Goal: Task Accomplishment & Management: Manage account settings

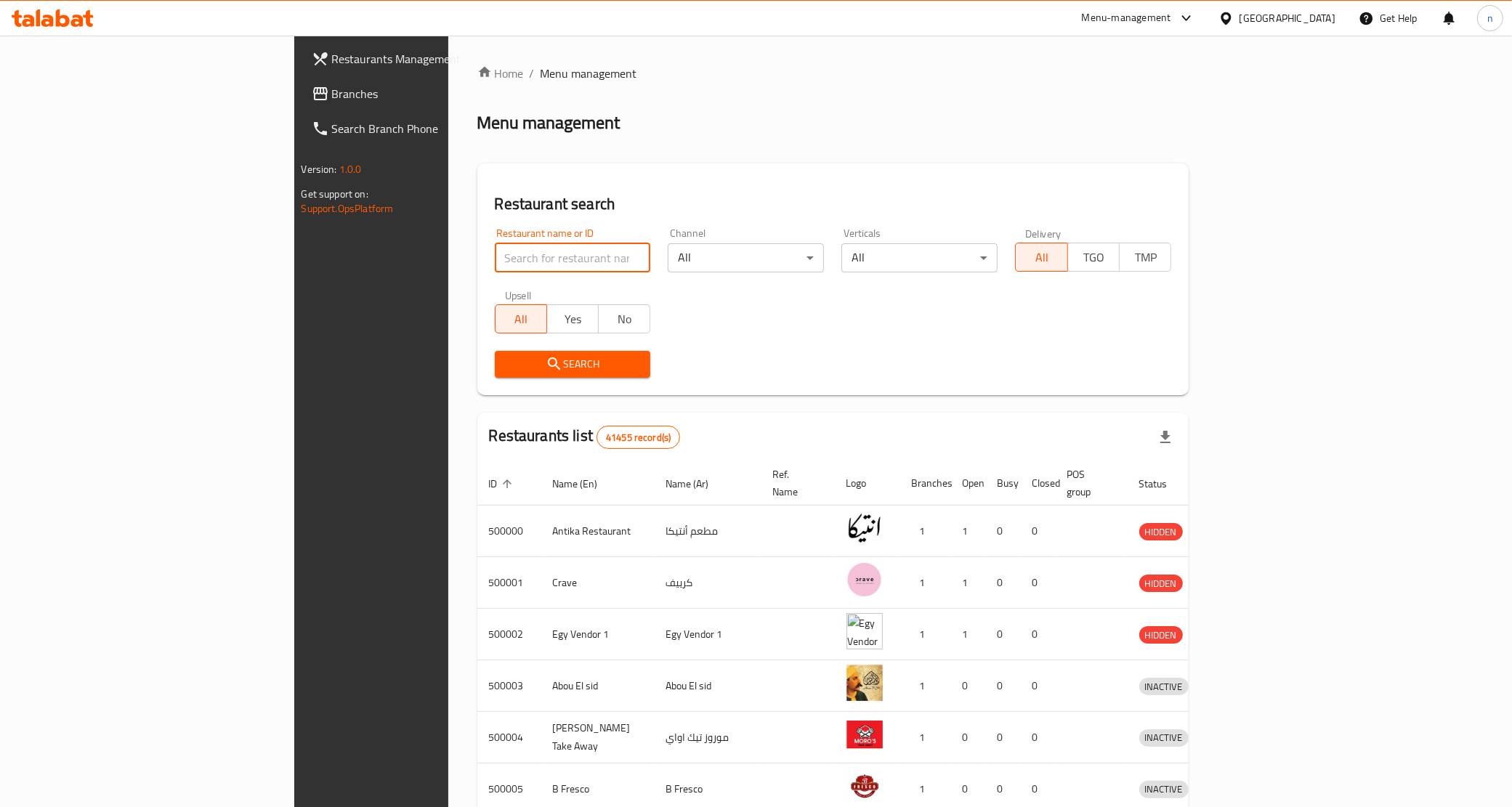
click at [495, 262] on input "search" at bounding box center [573, 258] width 156 height 29
paste input "28012"
type input "28012"
click button "Search" at bounding box center [573, 364] width 156 height 27
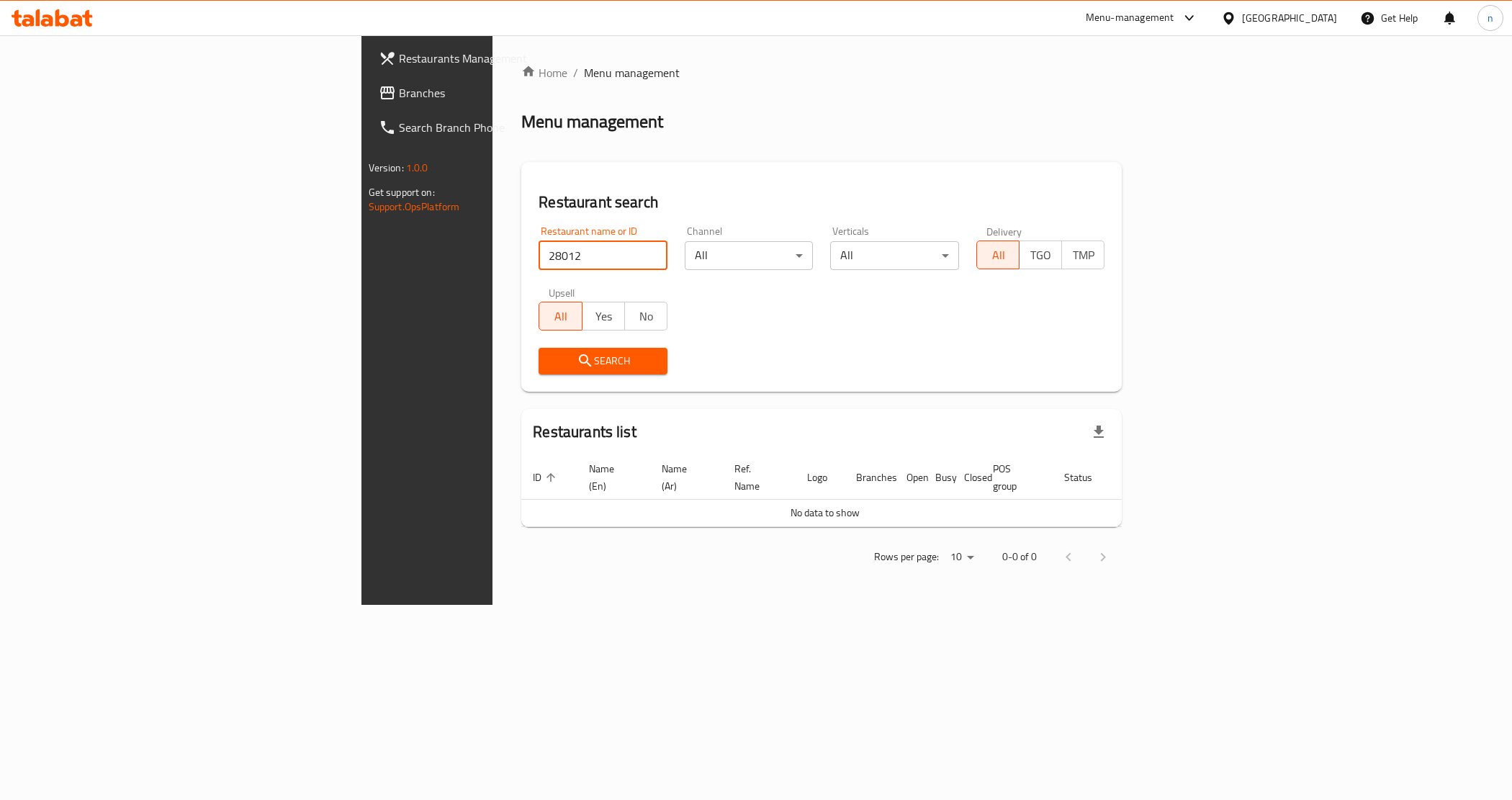
click at [1242, 18] on div at bounding box center [1232, 17] width 21 height 15
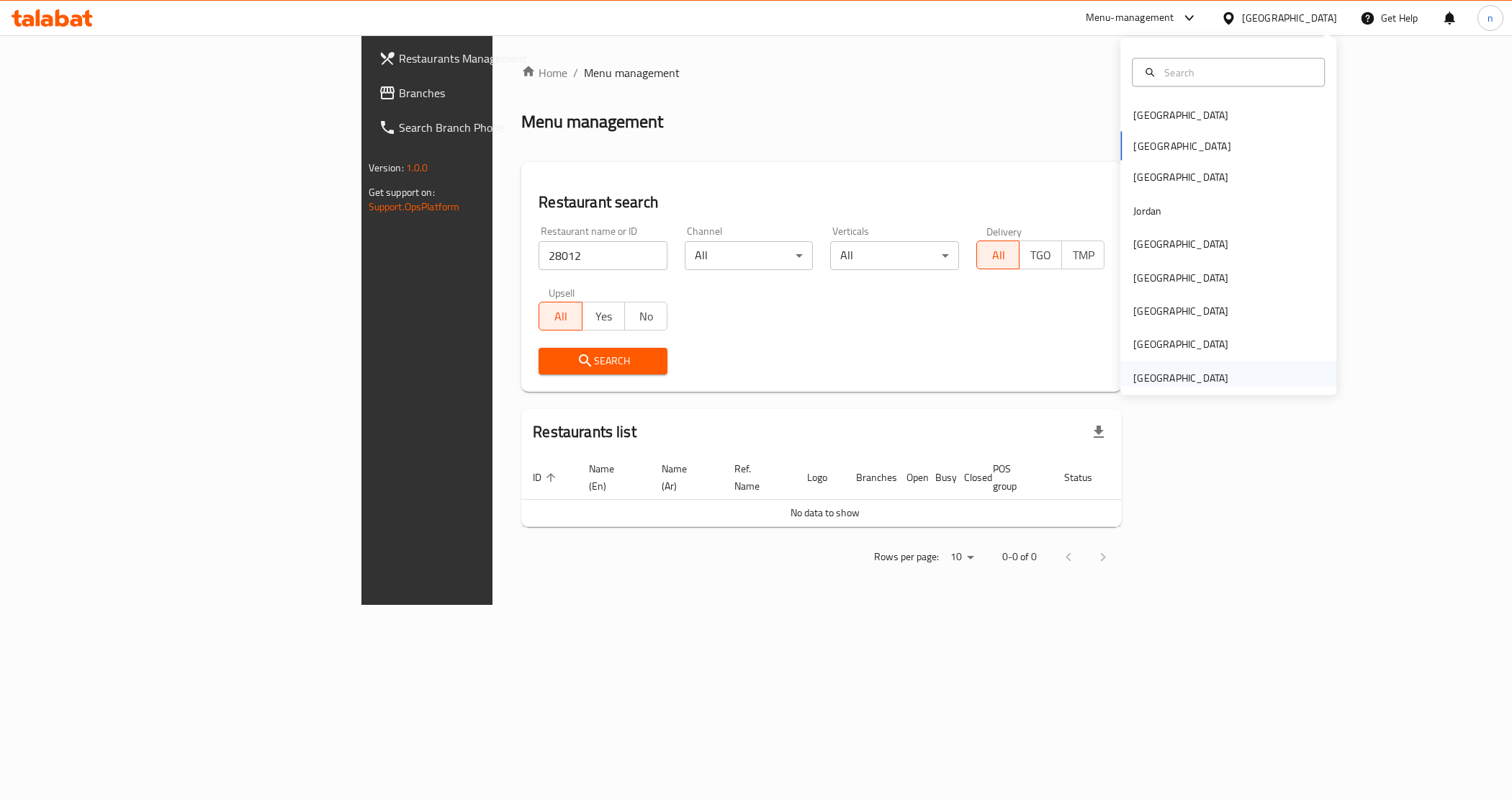
click at [1258, 376] on div "[GEOGRAPHIC_DATA]" at bounding box center [1228, 377] width 216 height 33
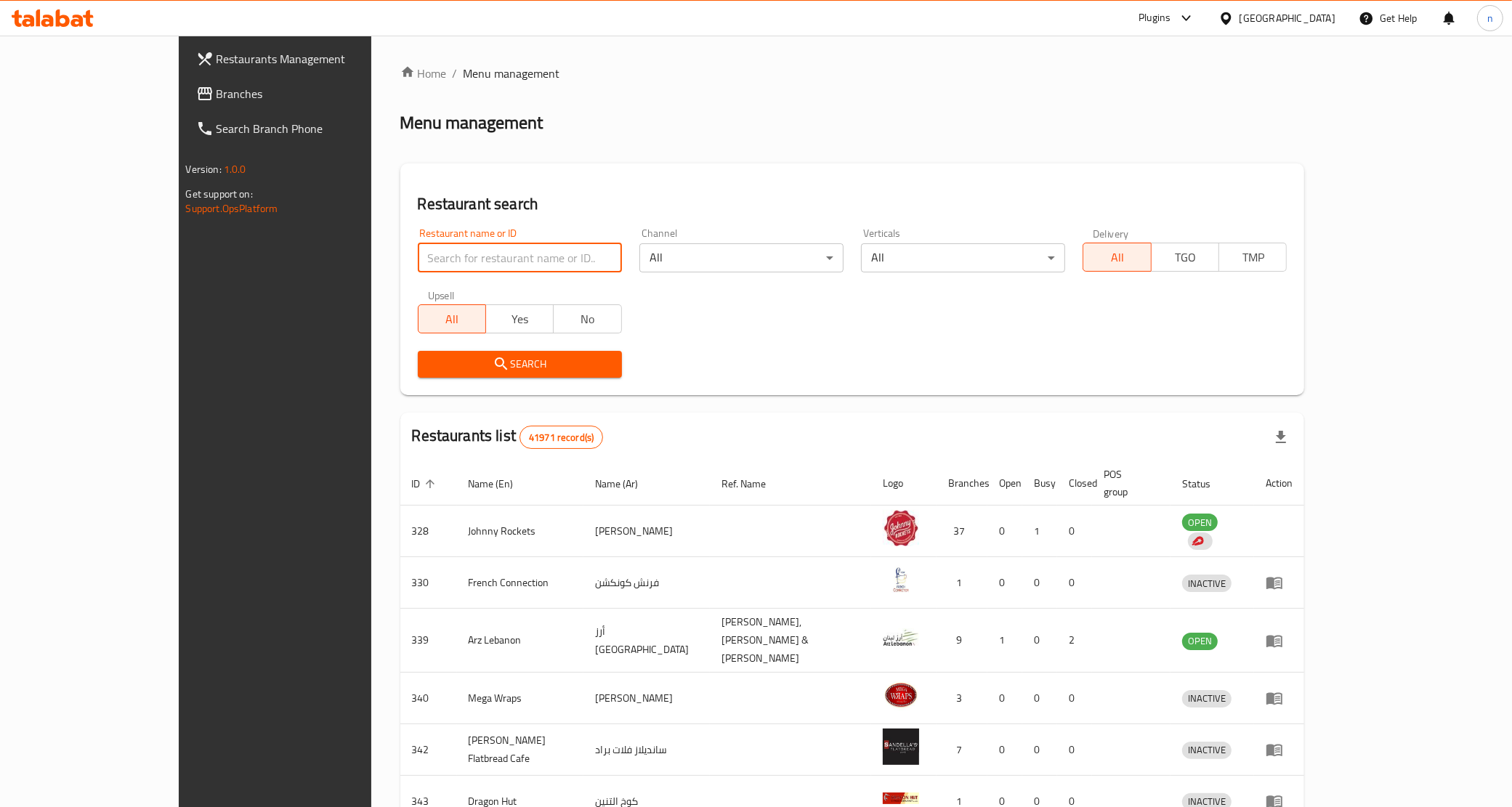
click at [422, 255] on input "search" at bounding box center [519, 258] width 204 height 29
paste input "28012"
type input "28012"
click button "Search" at bounding box center [519, 364] width 204 height 27
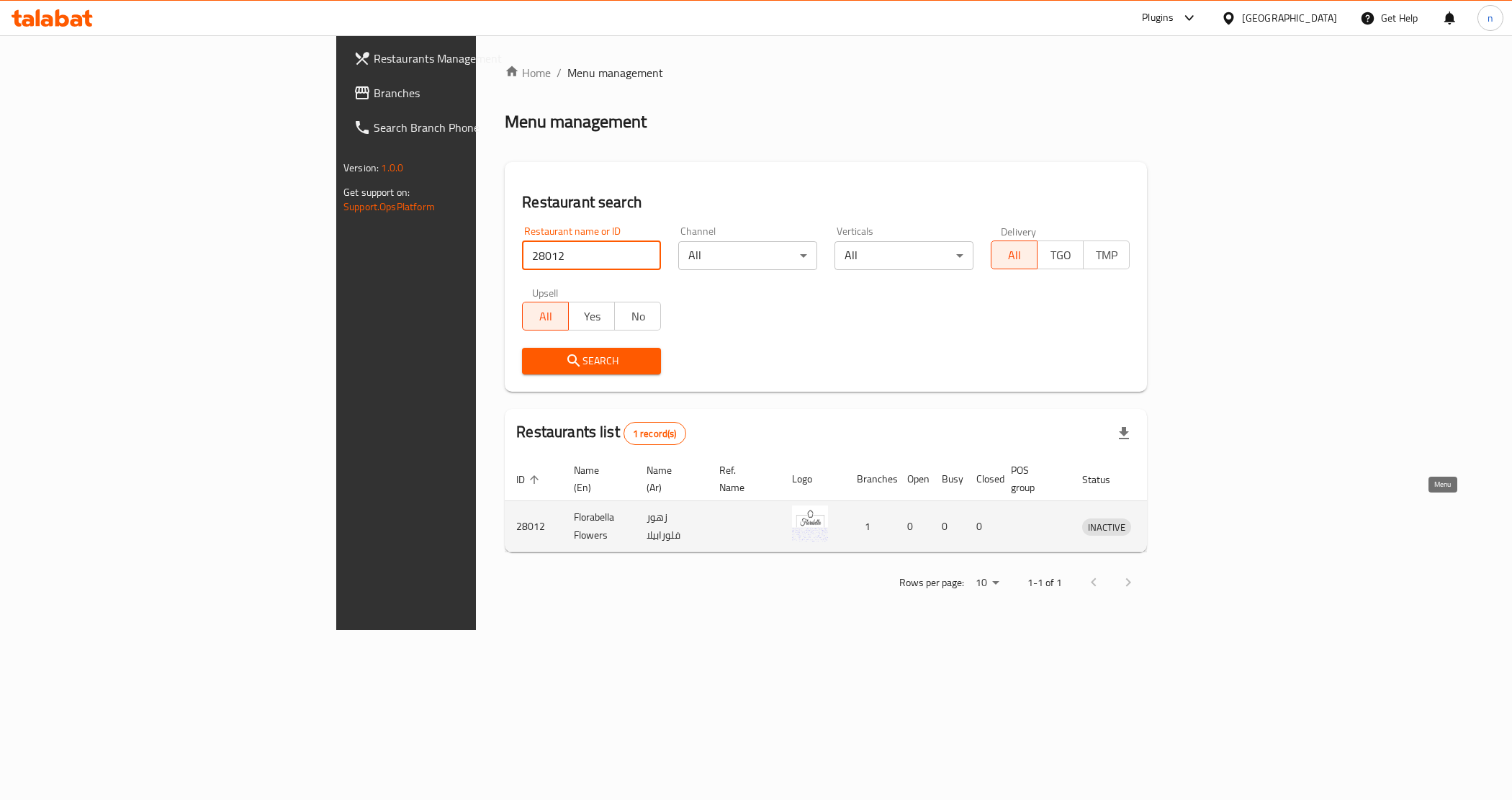
click at [1176, 521] on icon "enhanced table" at bounding box center [1168, 527] width 15 height 12
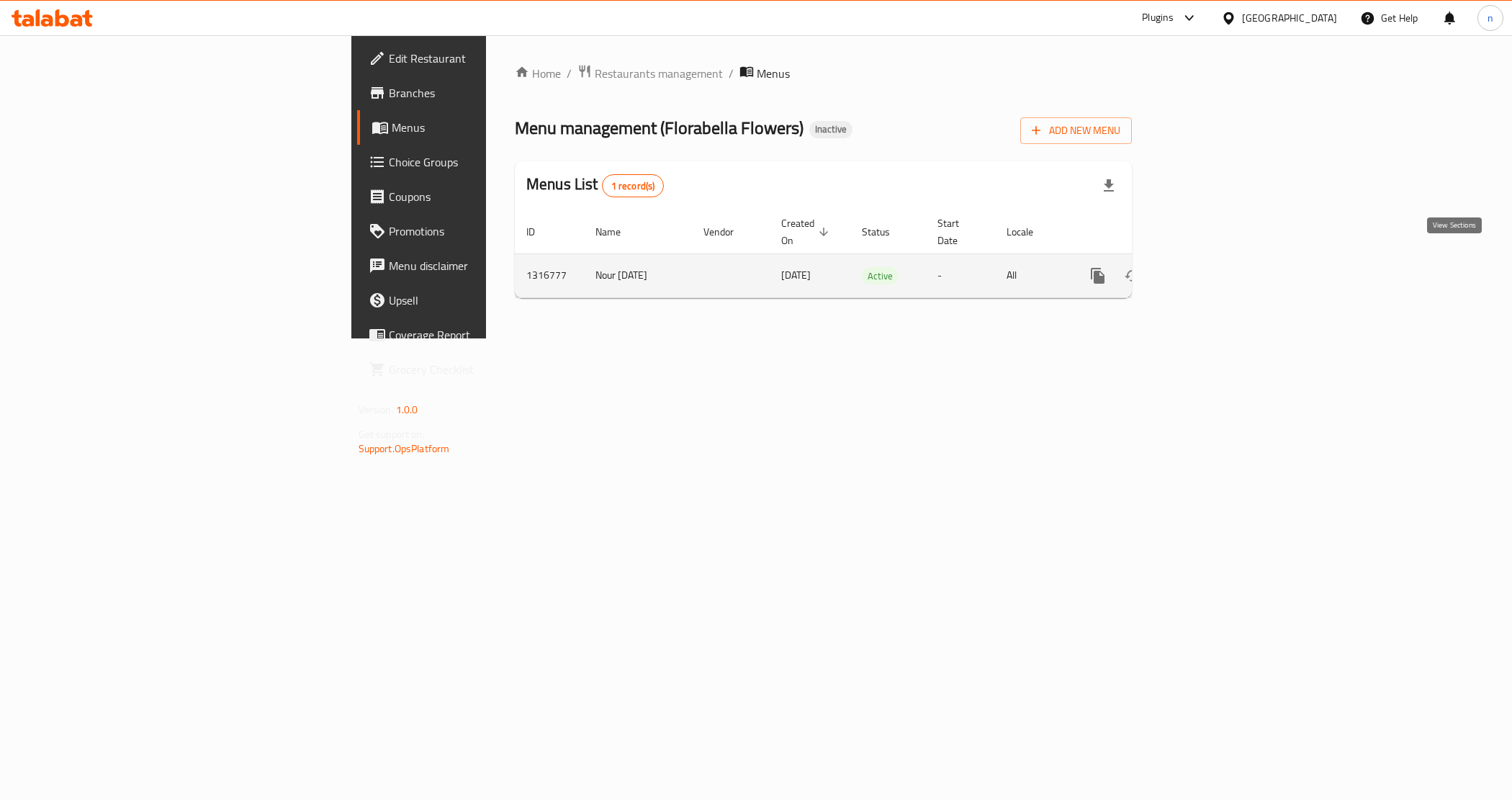
click at [1210, 267] on icon "enhanced table" at bounding box center [1201, 276] width 17 height 17
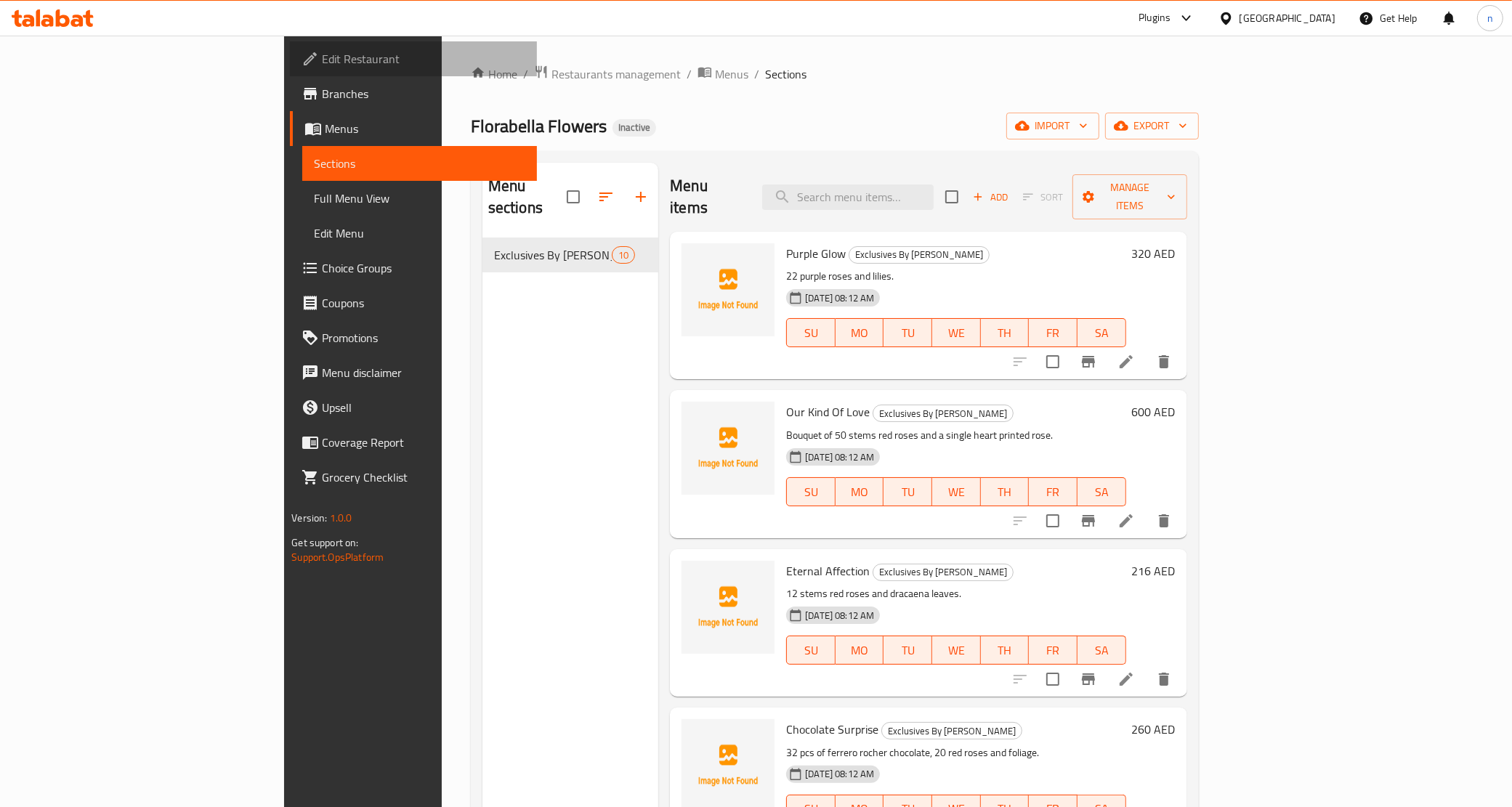
click at [322, 61] on span "Edit Restaurant" at bounding box center [423, 58] width 203 height 17
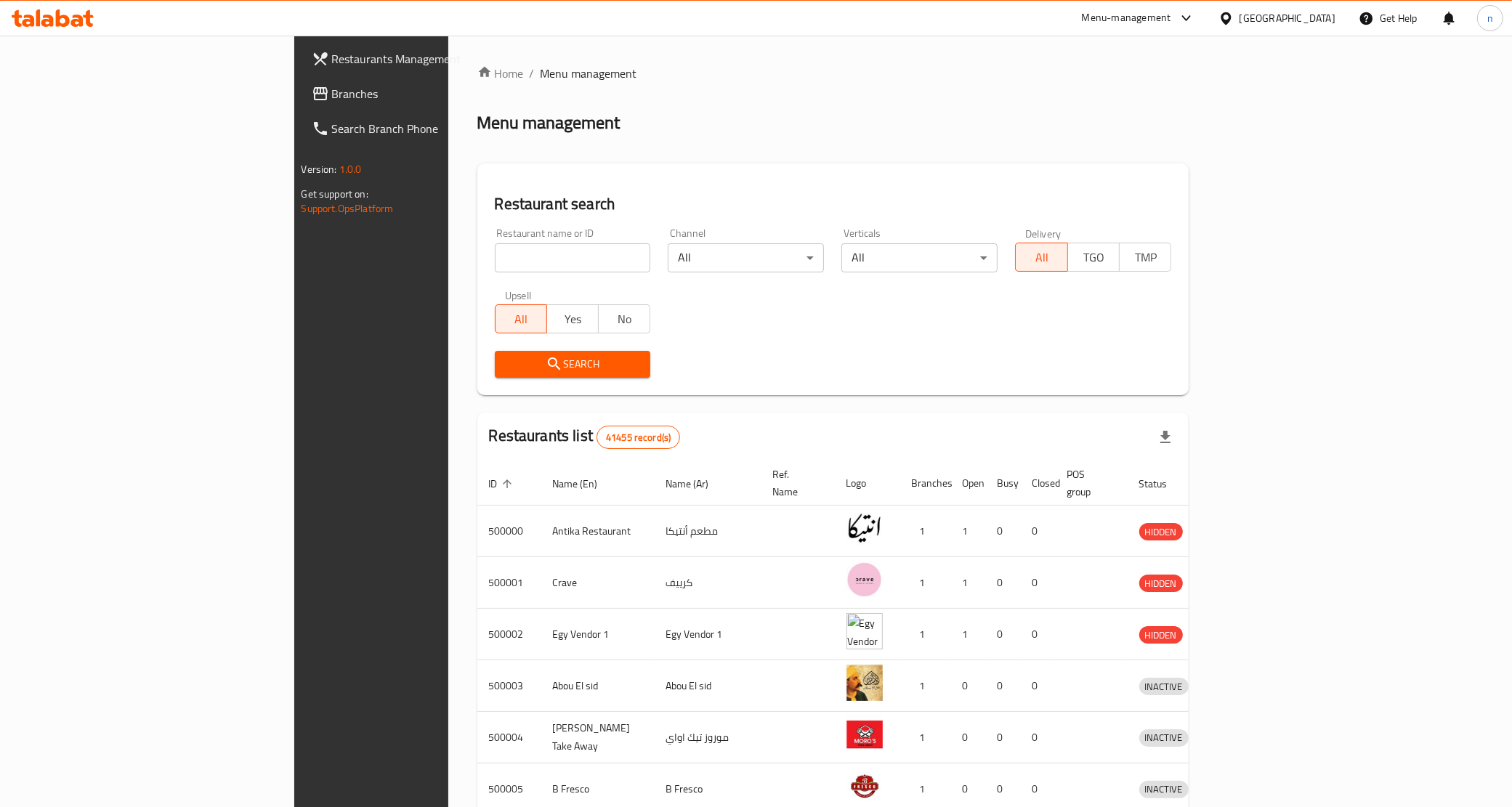
click at [495, 260] on input "search" at bounding box center [573, 258] width 156 height 29
paste input "28012"
type input "28012"
click button "Search" at bounding box center [573, 364] width 156 height 27
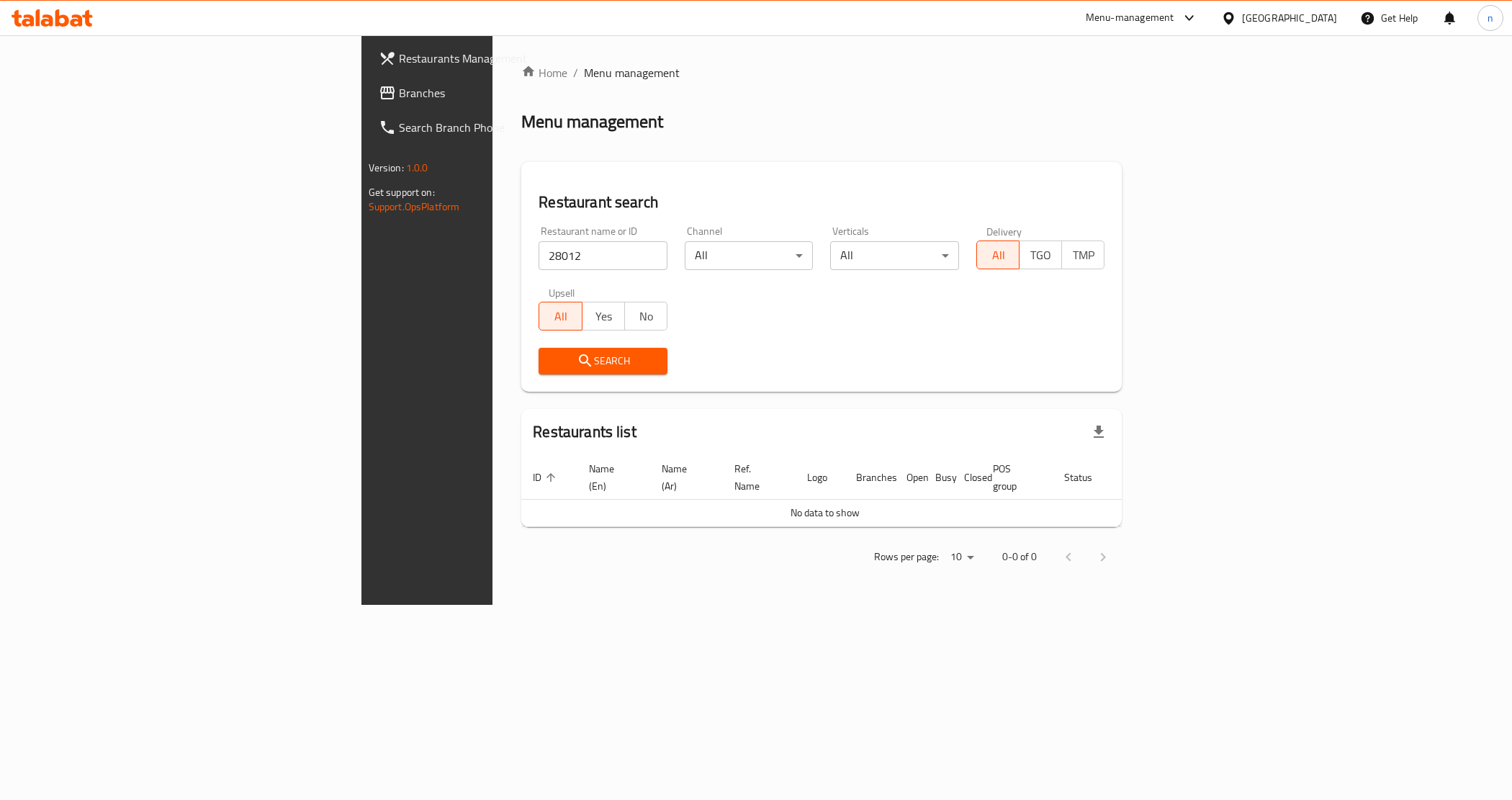
click at [858, 166] on div "Restaurant search Restaurant name or ID 28012 Restaurant name or ID Channel All…" at bounding box center [821, 276] width 601 height 230
click at [1314, 33] on div "[GEOGRAPHIC_DATA]" at bounding box center [1279, 18] width 139 height 35
click at [1233, 15] on icon at bounding box center [1228, 17] width 10 height 12
click at [1183, 376] on div "[GEOGRAPHIC_DATA]" at bounding box center [1180, 376] width 95 height 15
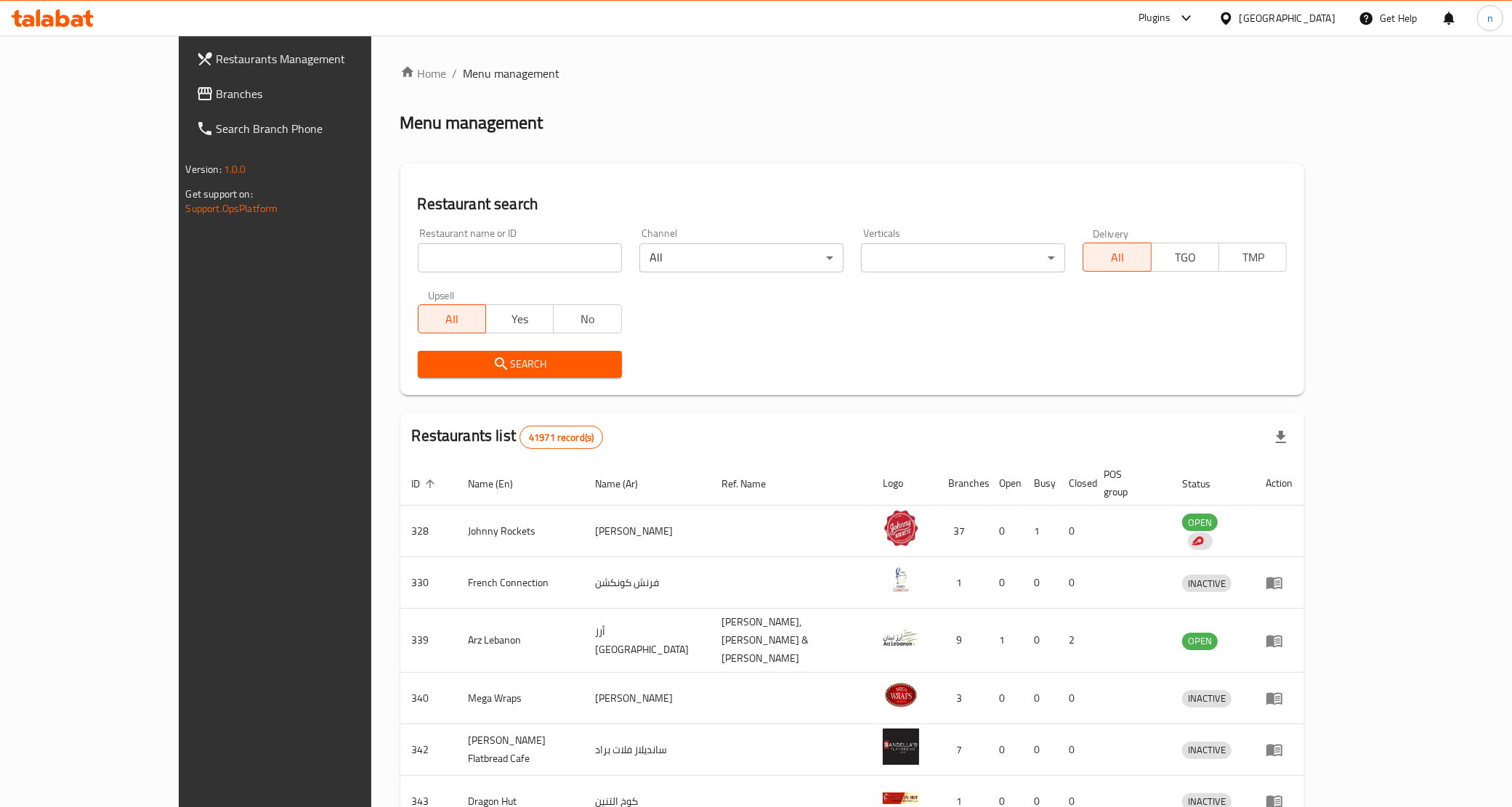
click at [473, 263] on input "search" at bounding box center [519, 258] width 204 height 29
paste input "28012"
type input "28012"
click button "Search" at bounding box center [519, 364] width 204 height 27
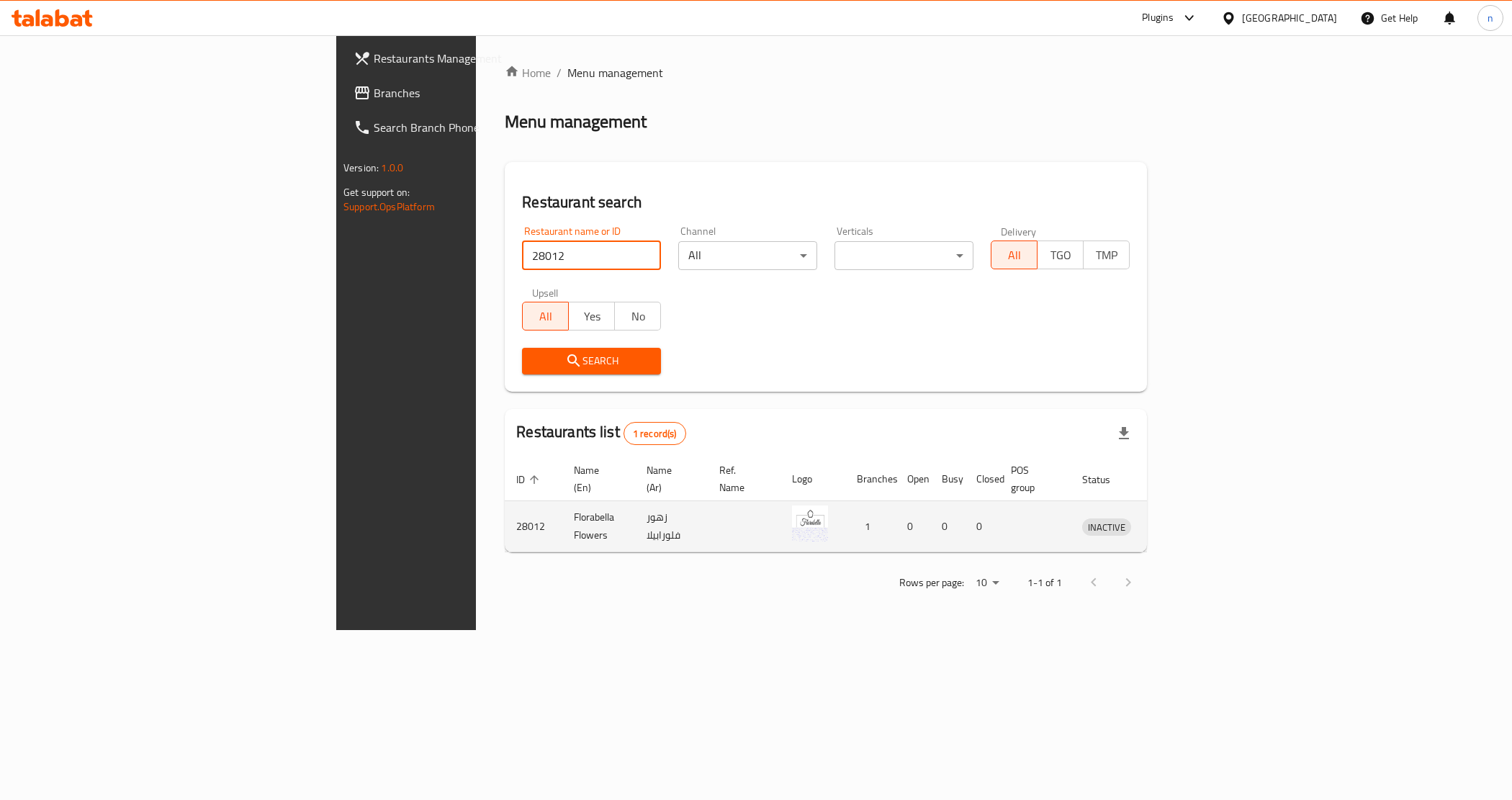
click at [1198, 524] on td "enhanced table" at bounding box center [1173, 527] width 50 height 51
click at [1175, 524] on icon "enhanced table" at bounding box center [1172, 527] width 5 height 6
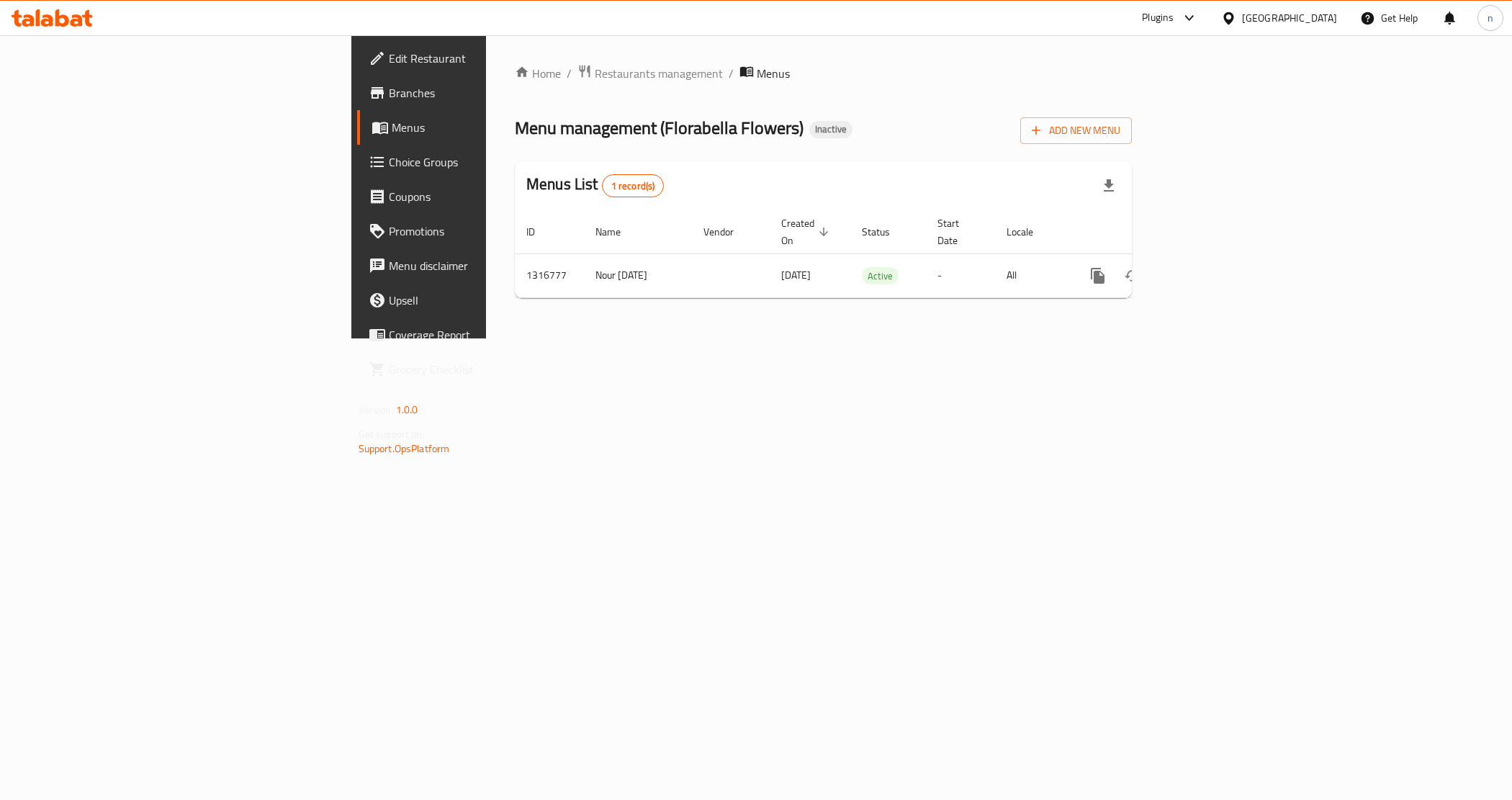
click at [389, 53] on span "Edit Restaurant" at bounding box center [490, 58] width 204 height 17
click at [1120, 126] on span "Add New Menu" at bounding box center [1075, 129] width 89 height 18
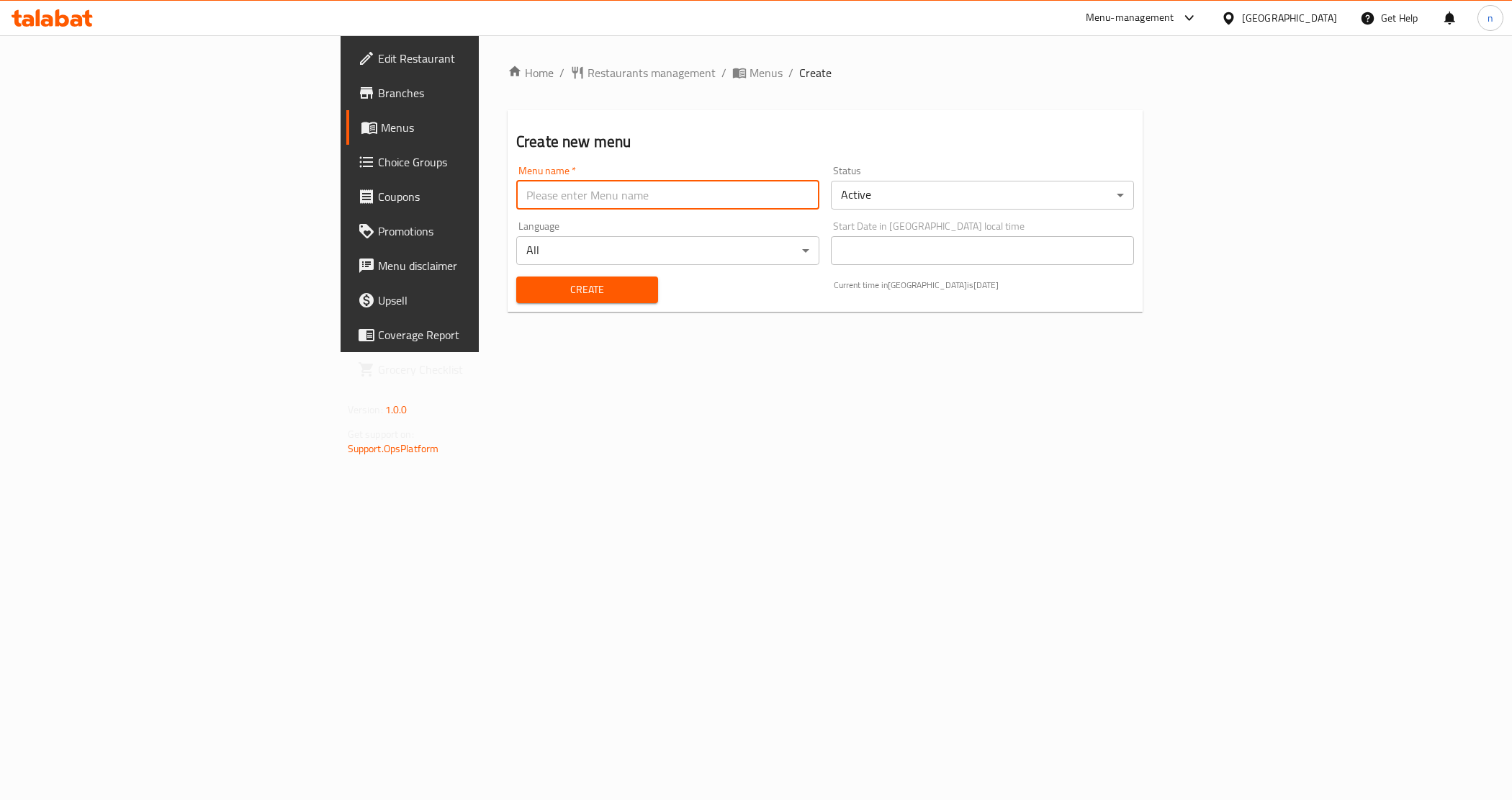
click at [549, 191] on input "text" at bounding box center [667, 194] width 303 height 28
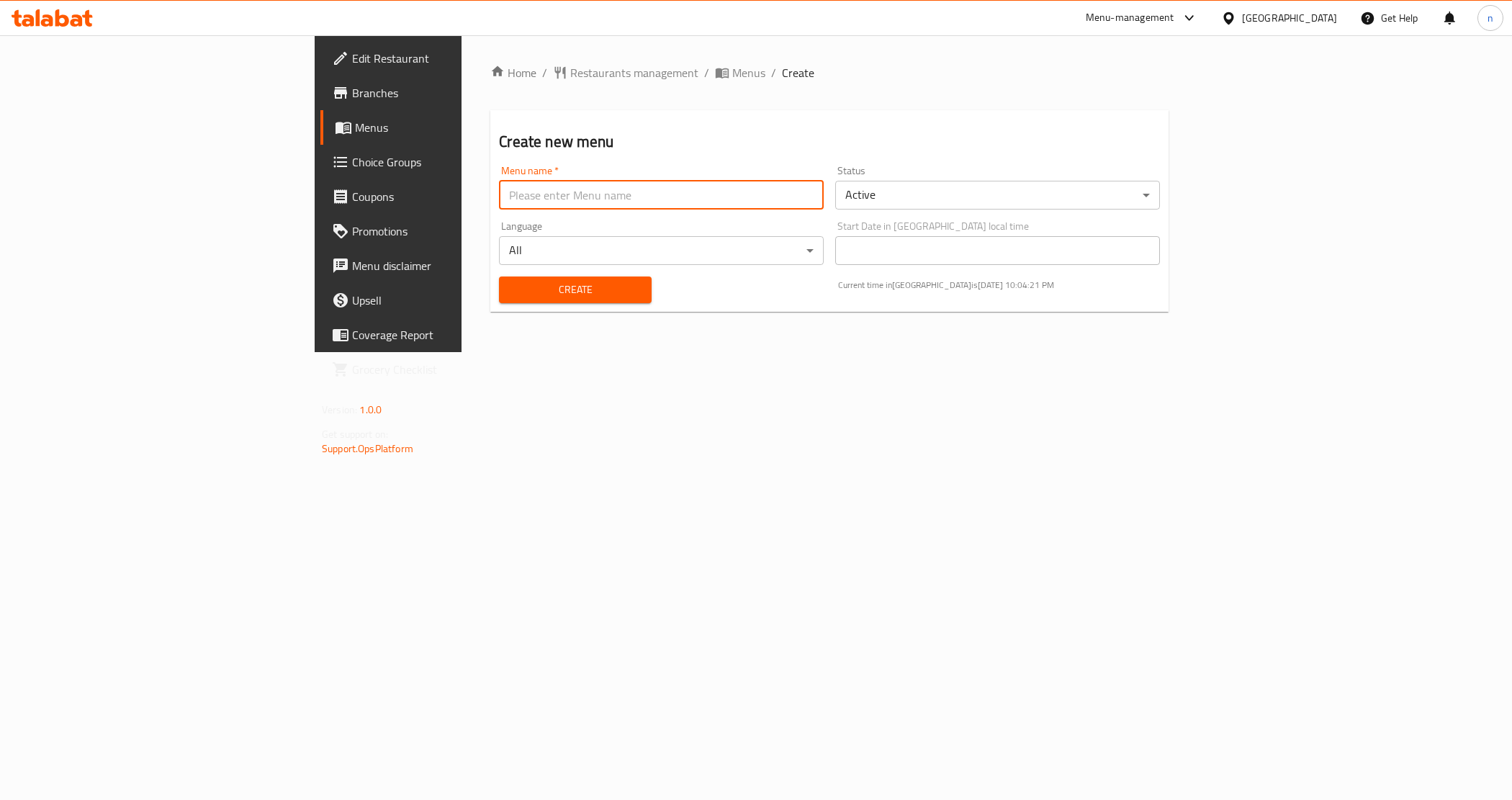
type input "آ"
type input "N"
click at [732, 74] on span "Menus" at bounding box center [749, 72] width 33 height 17
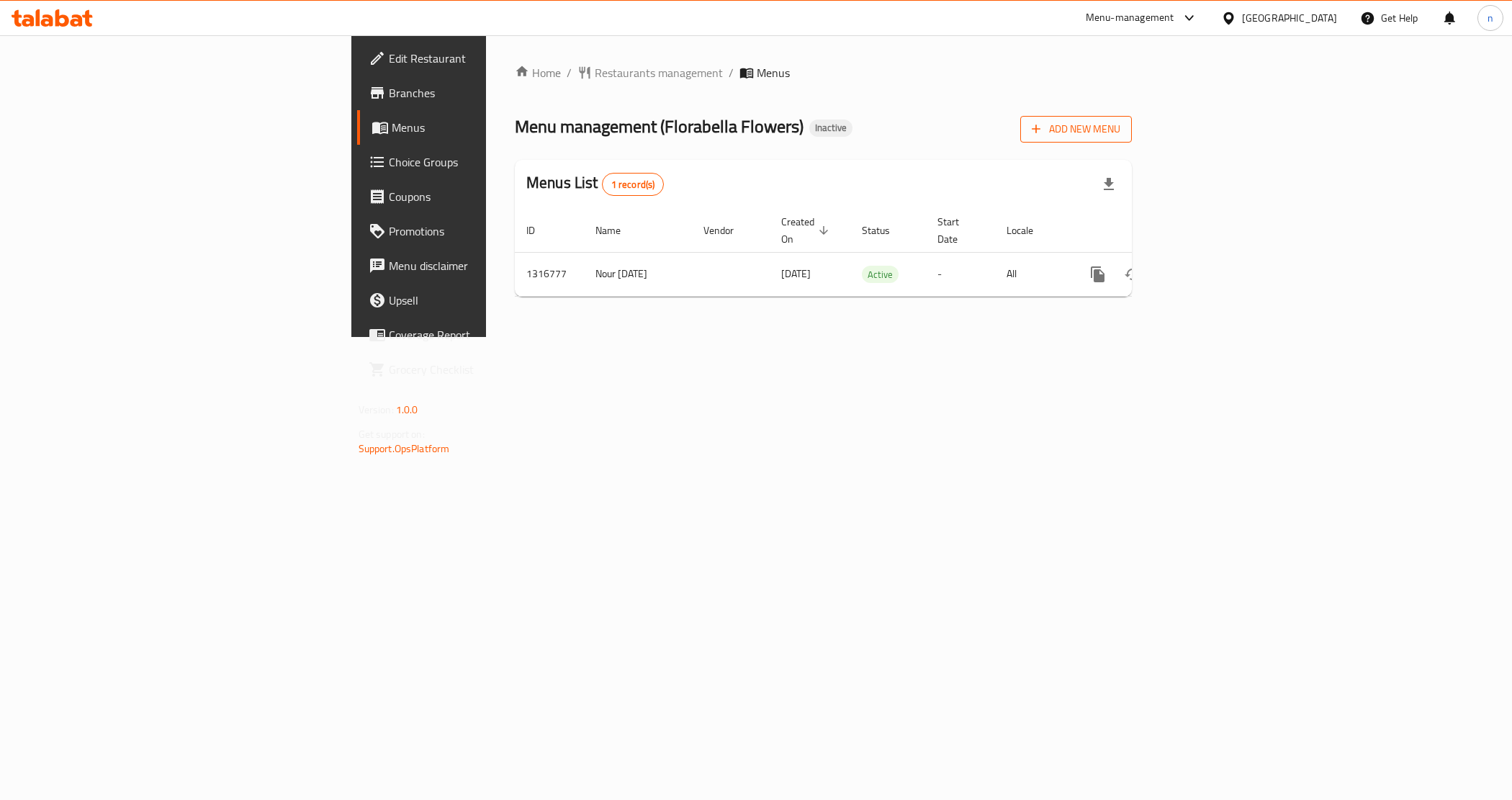
click at [1120, 130] on span "Add New Menu" at bounding box center [1075, 129] width 89 height 18
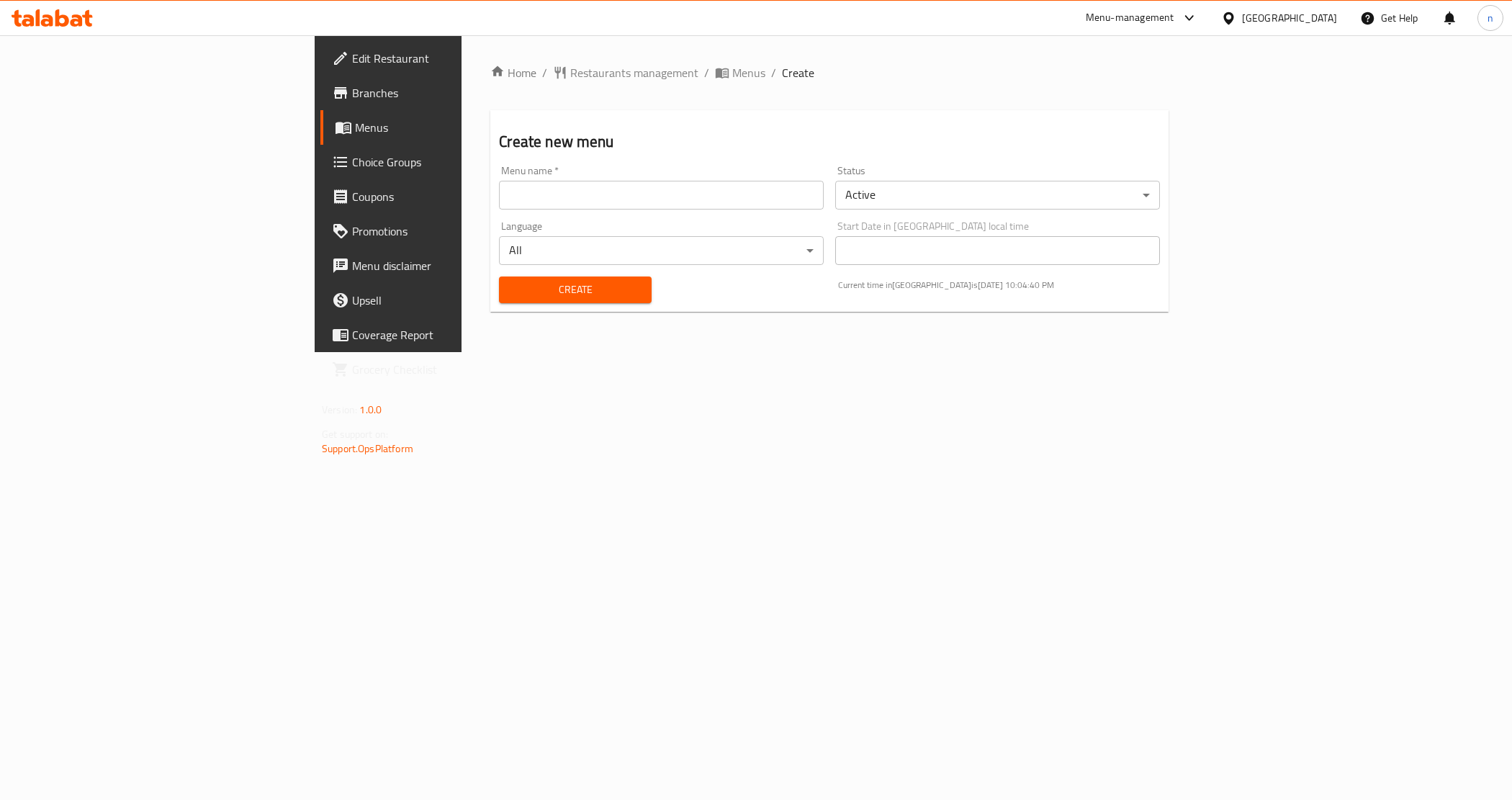
click at [558, 181] on input "text" at bounding box center [661, 194] width 324 height 28
type input "[PERSON_NAME] [DATE]"
click at [511, 281] on span "Create" at bounding box center [575, 289] width 129 height 18
click at [732, 72] on span "Menus" at bounding box center [749, 72] width 33 height 17
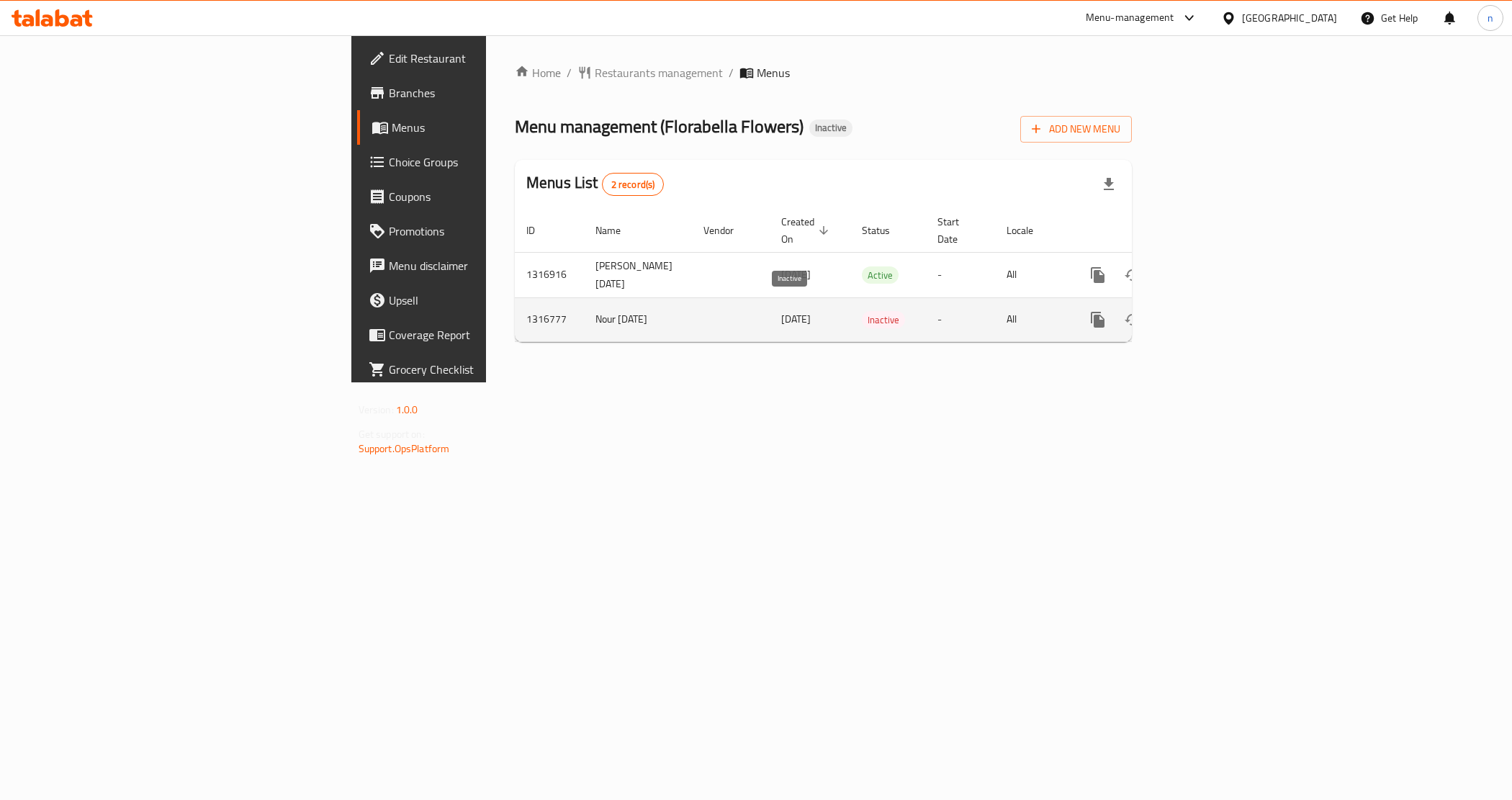
click at [862, 312] on span "Inactive" at bounding box center [883, 320] width 43 height 16
click at [1175, 311] on icon "enhanced table" at bounding box center [1167, 320] width 17 height 17
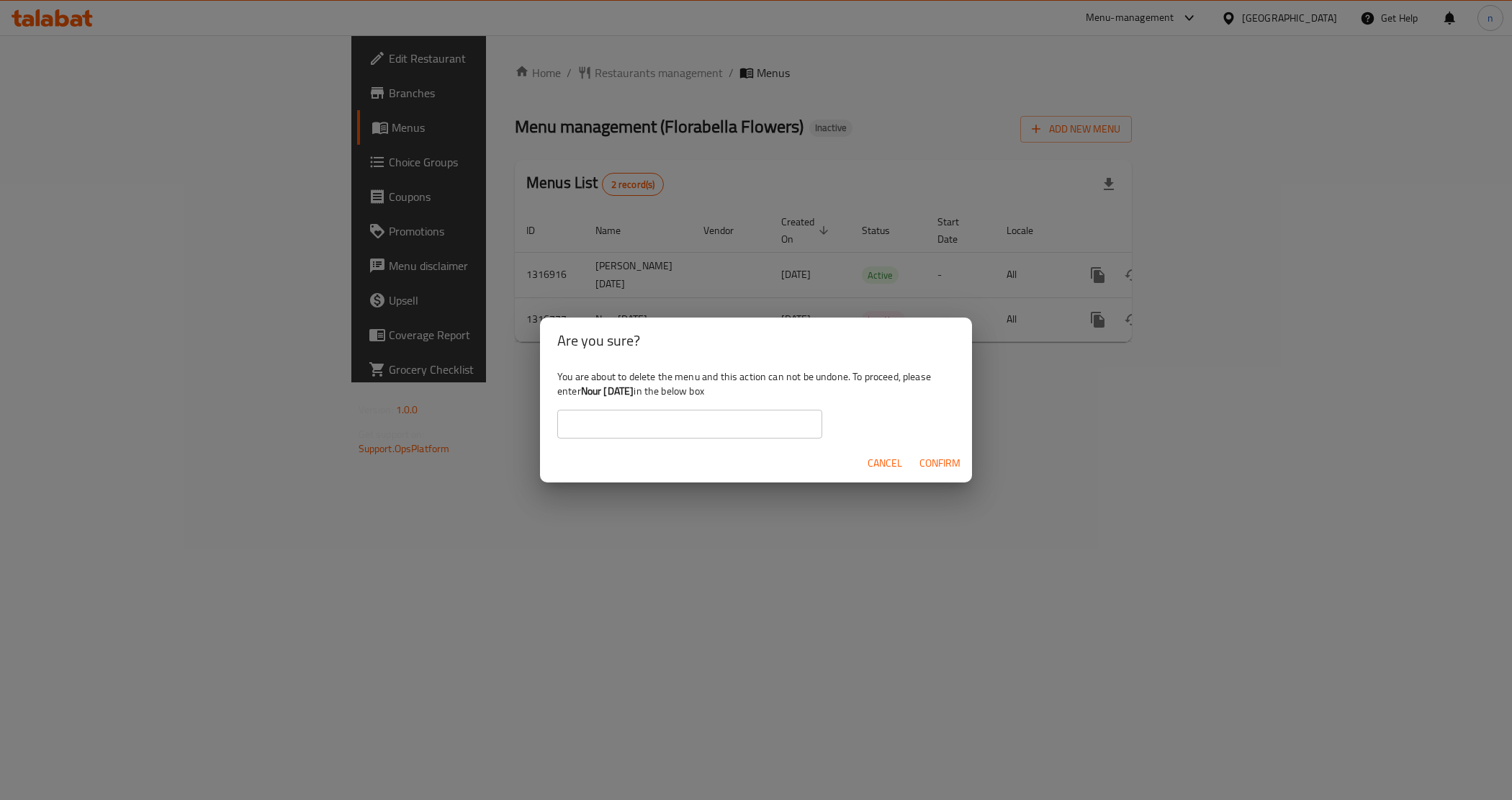
drag, startPoint x: 658, startPoint y: 393, endPoint x: 583, endPoint y: 394, distance: 75.0
click at [583, 394] on b "Nour [DATE]" at bounding box center [608, 390] width 54 height 19
copy b "Nour [DATE]"
click at [645, 416] on input "text" at bounding box center [690, 424] width 265 height 28
paste input "Nour [DATE]"
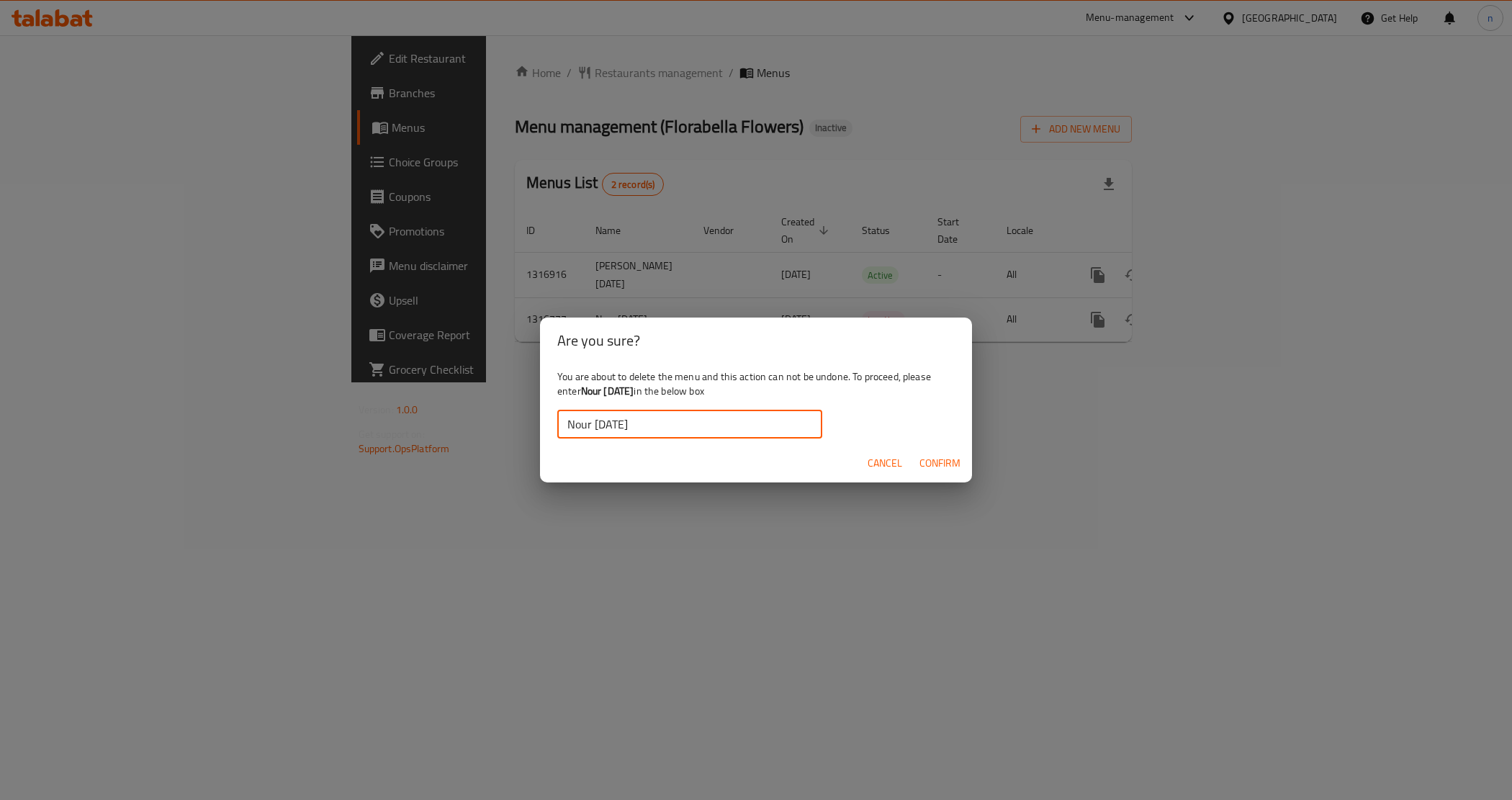
type input "Nour [DATE]"
click at [940, 459] on span "Confirm" at bounding box center [940, 463] width 41 height 18
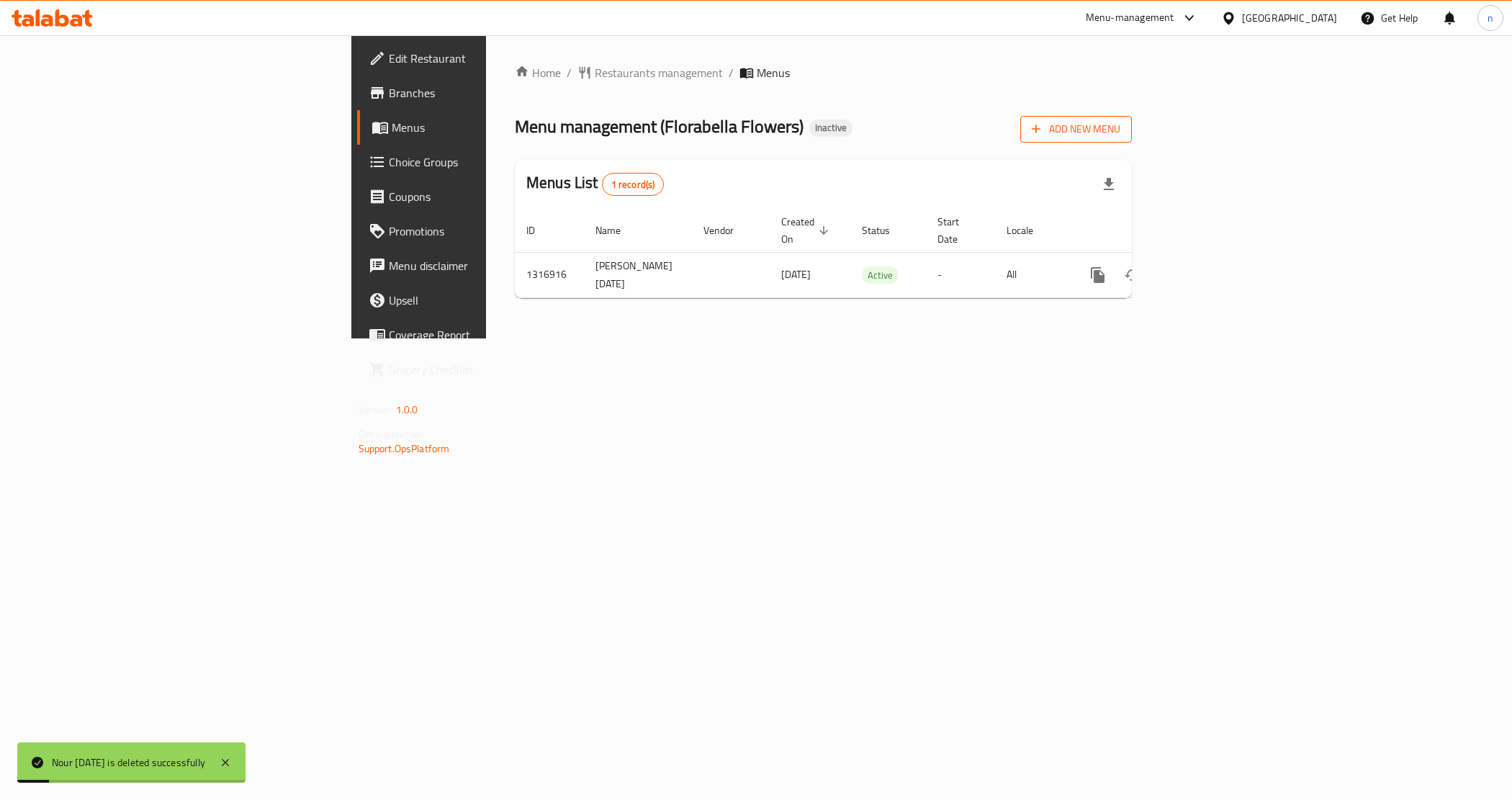
click at [1120, 120] on span "Add New Menu" at bounding box center [1075, 129] width 89 height 18
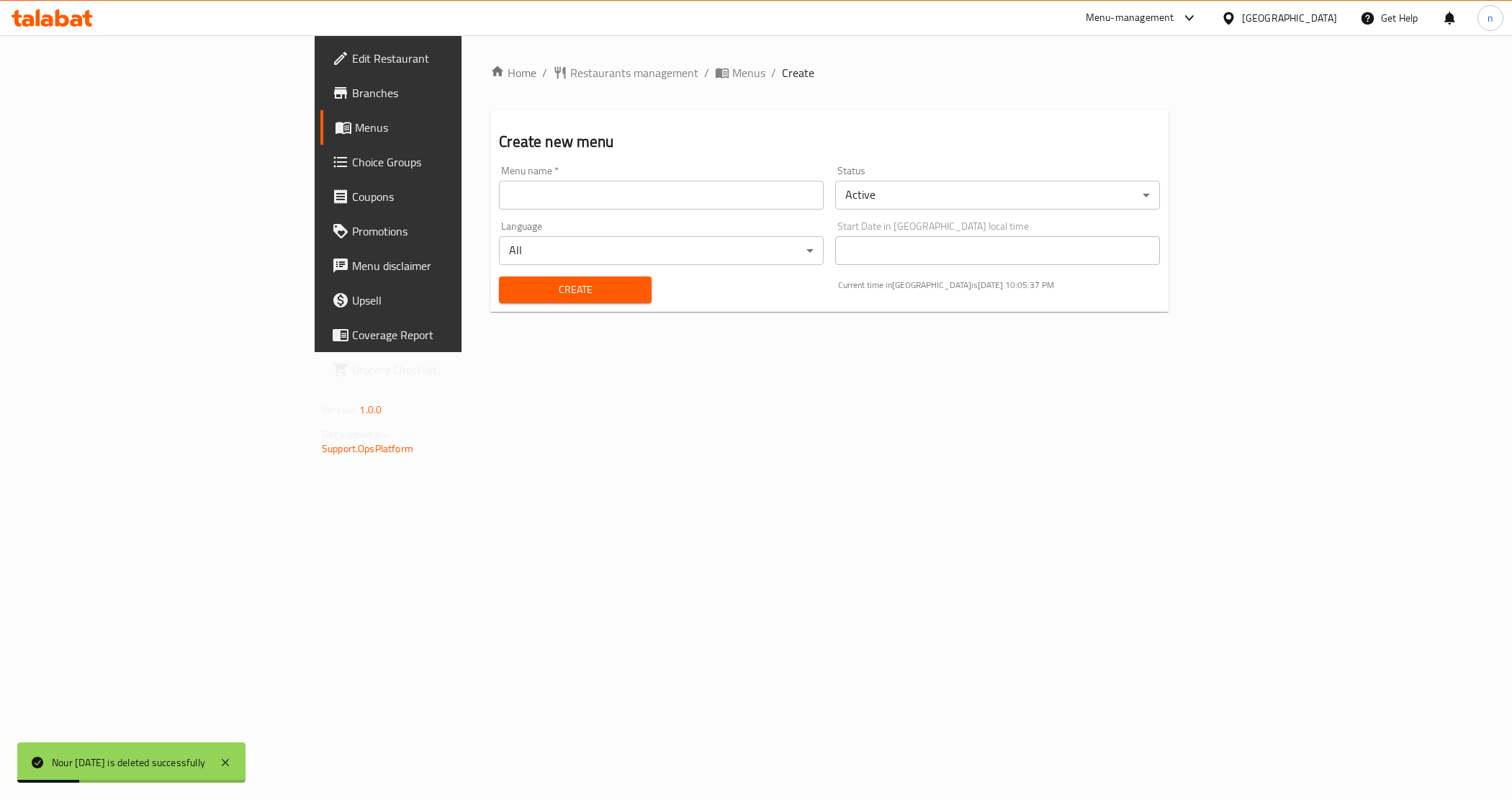
click at [963, 189] on body "Nour [DATE] is deleted successfully ​ Menu-management [GEOGRAPHIC_DATA] Get Hel…" at bounding box center [756, 417] width 1512 height 765
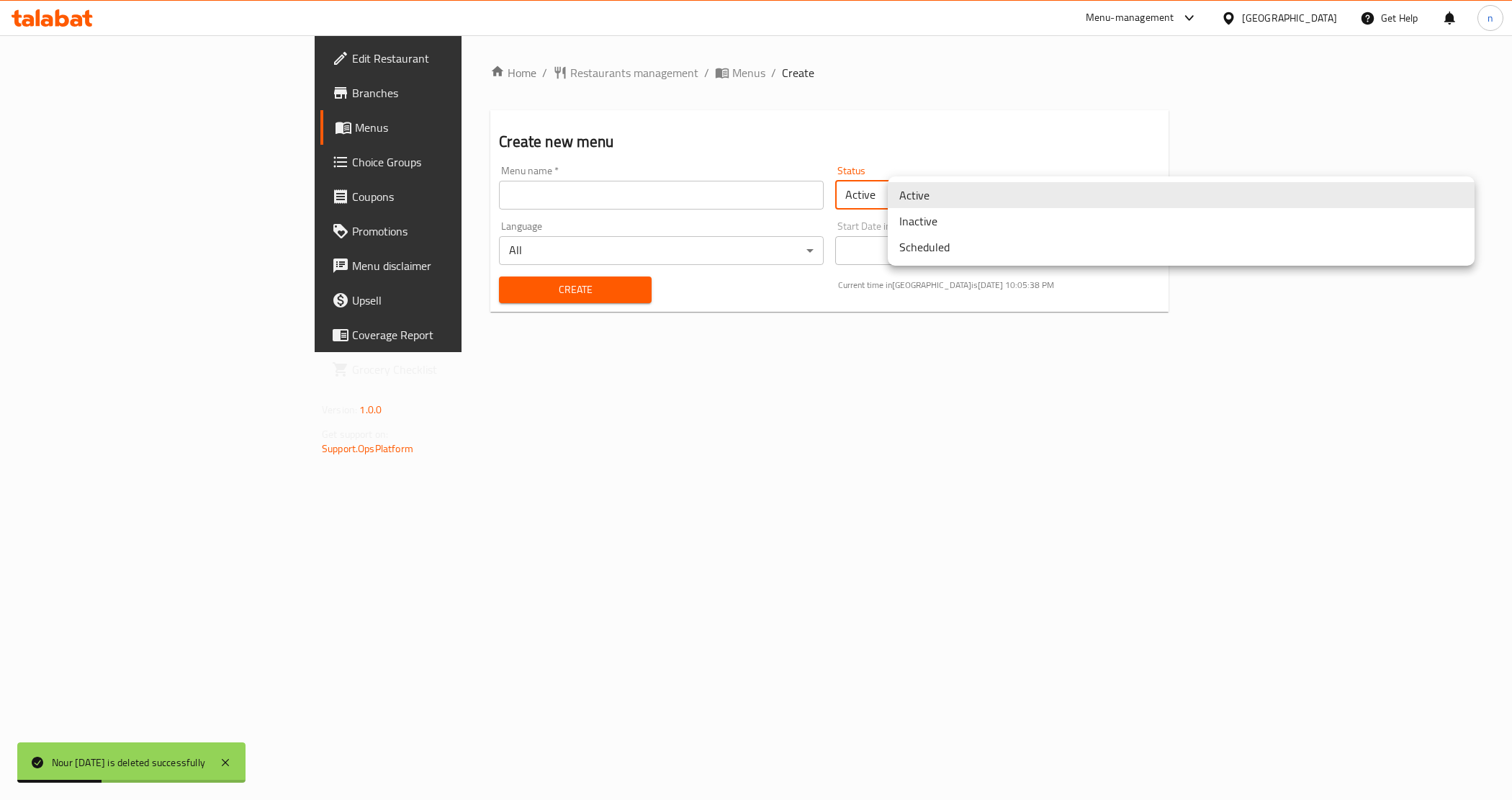
click at [951, 211] on li "Inactive" at bounding box center [1181, 221] width 587 height 26
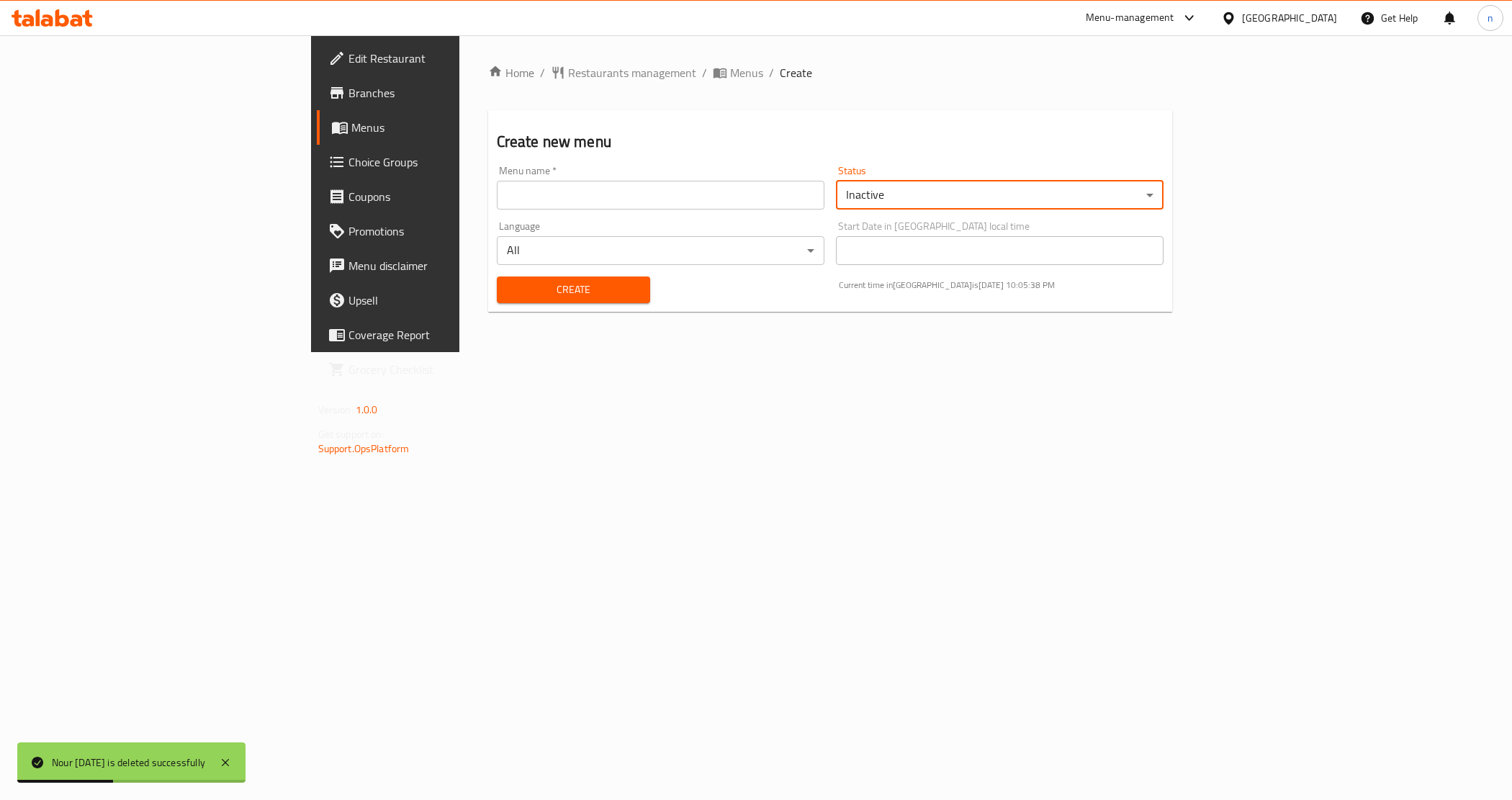
click at [949, 181] on body "Nour [DATE] is deleted successfully ​ Menu-management [GEOGRAPHIC_DATA] Get Hel…" at bounding box center [756, 417] width 1512 height 765
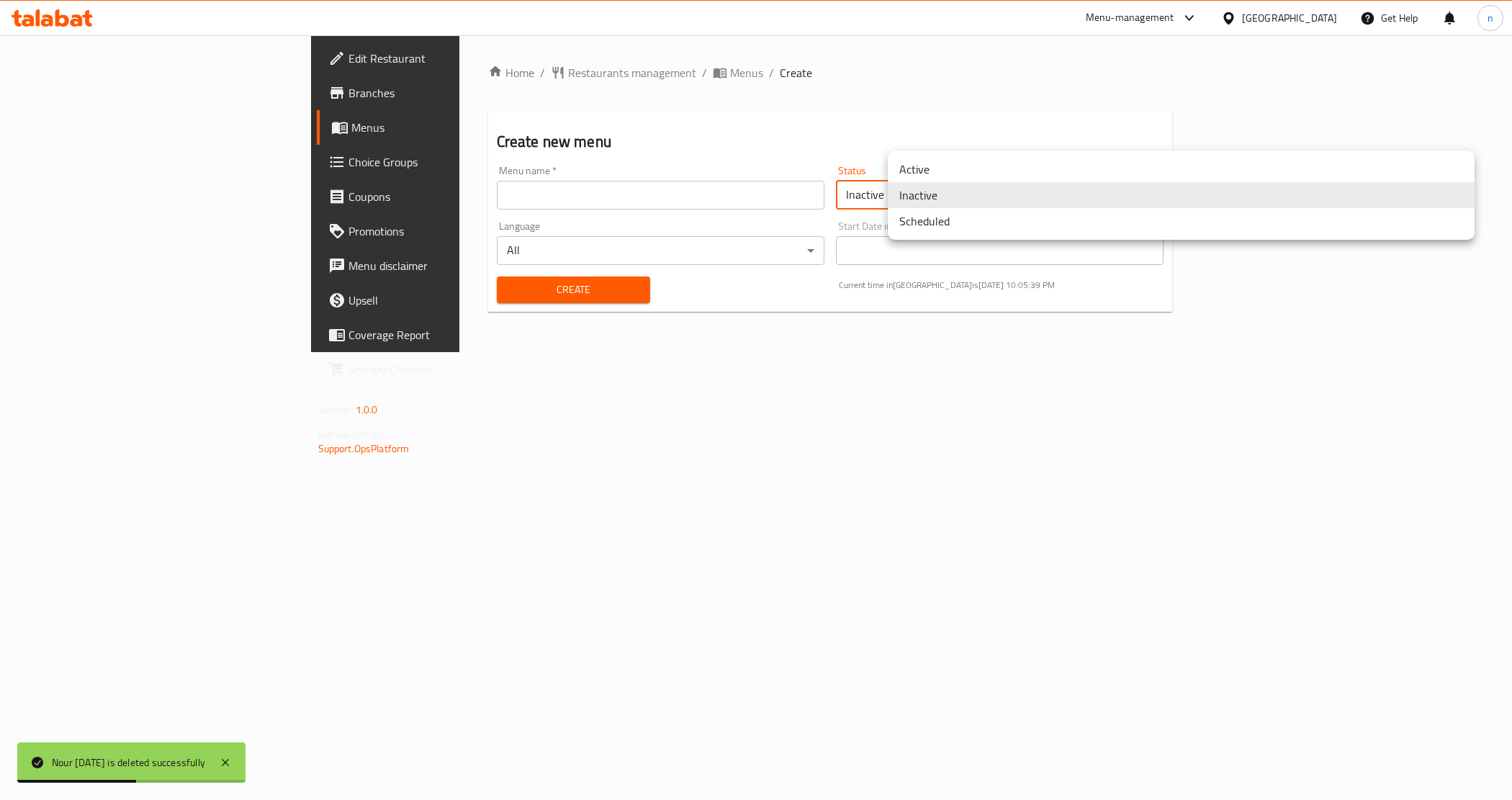
click at [943, 164] on li "Active" at bounding box center [1181, 169] width 587 height 26
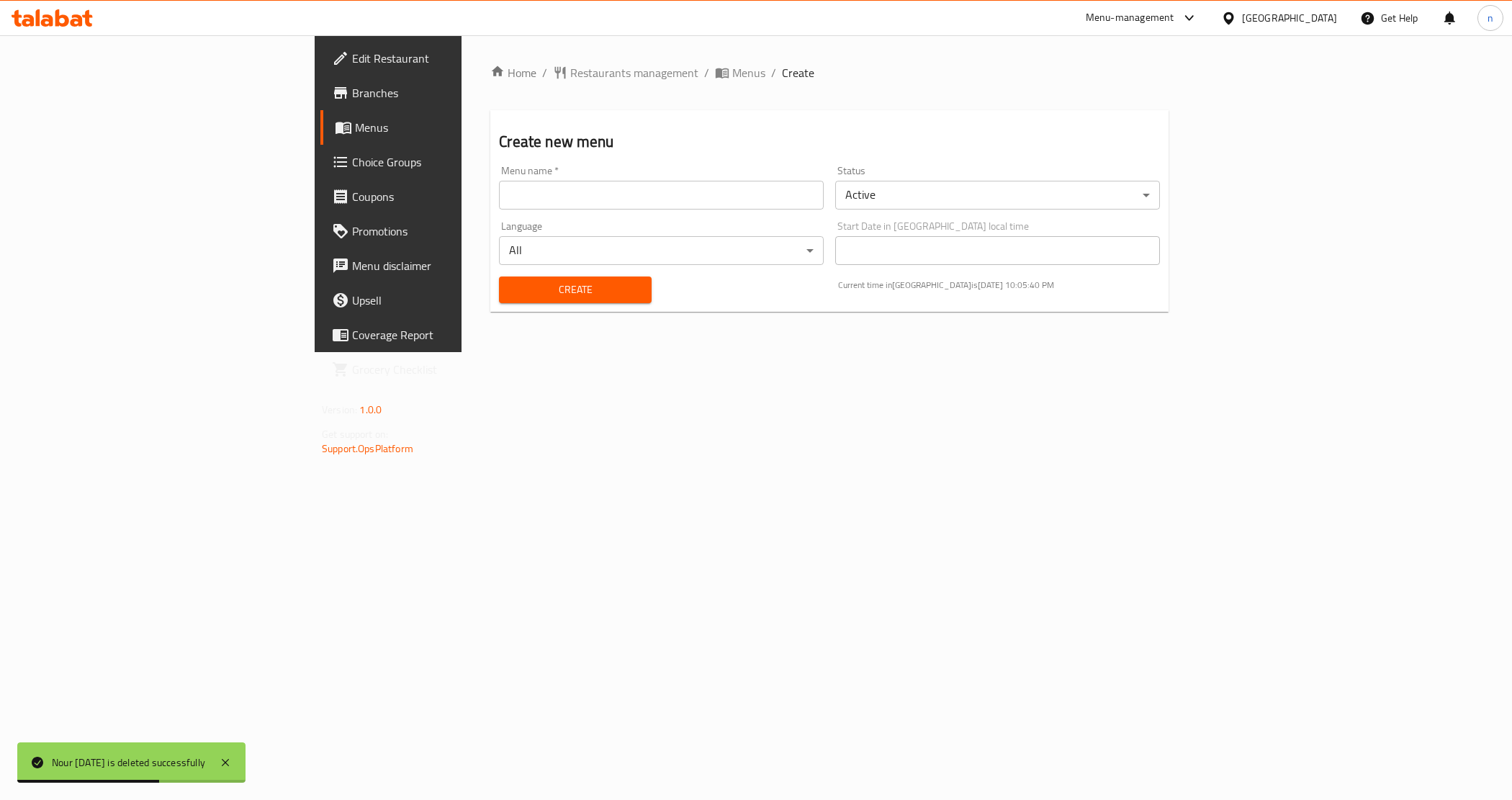
drag, startPoint x: 706, startPoint y: 224, endPoint x: 695, endPoint y: 221, distance: 11.4
click at [699, 224] on div "Language All ​" at bounding box center [661, 243] width 324 height 44
click at [680, 212] on div "Menu name   * Menu name * Status Active ​ Language All ​ Start Date in [GEOGRAP…" at bounding box center [829, 234] width 672 height 149
click at [679, 211] on div "Menu name   * Menu name *" at bounding box center [662, 188] width 337 height 55
click at [678, 197] on input "text" at bounding box center [661, 194] width 324 height 28
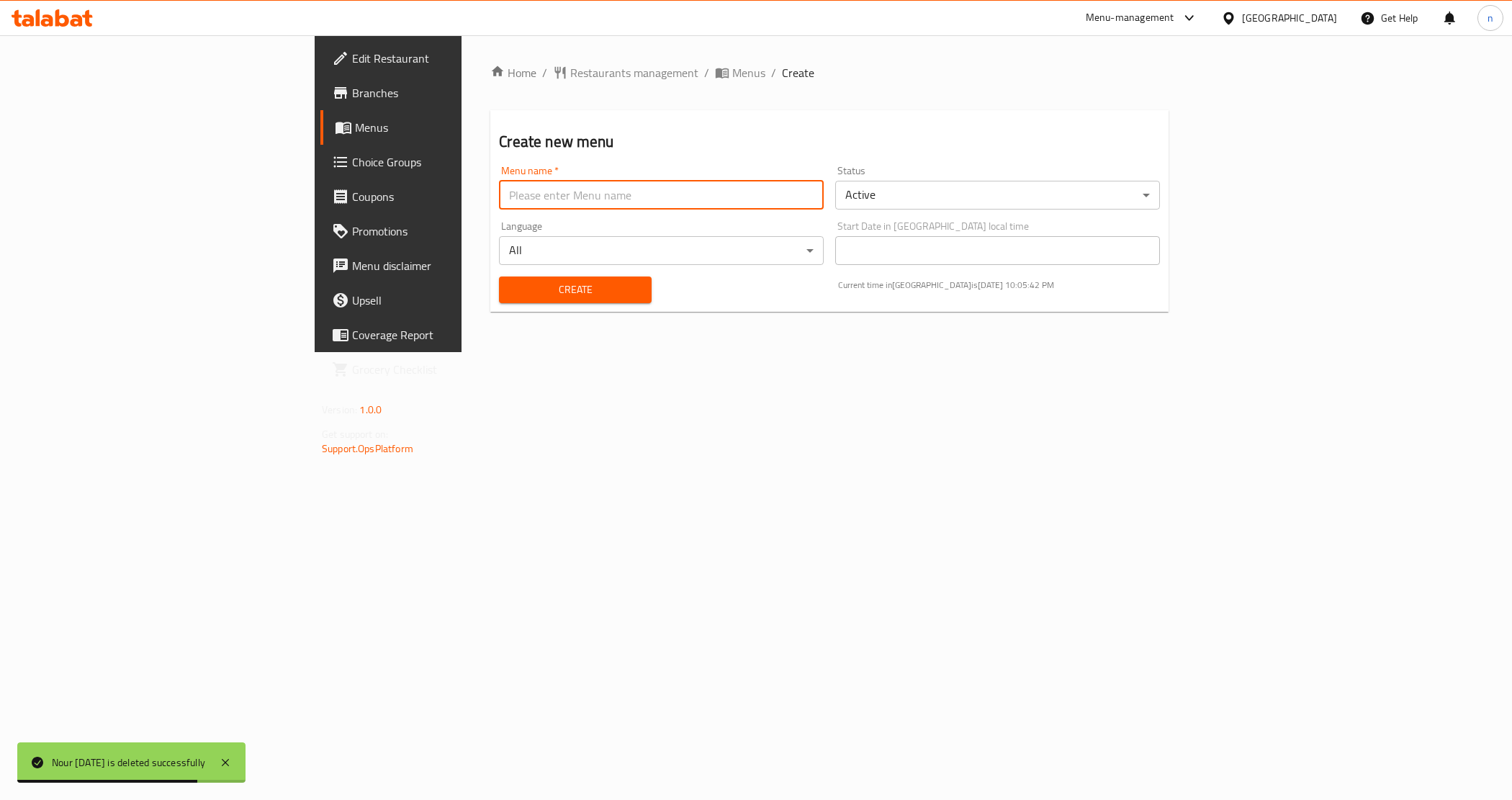
paste input "Nour [DATE]"
type input "Nour [DATE]"
click at [499, 302] on button "Create" at bounding box center [575, 289] width 152 height 27
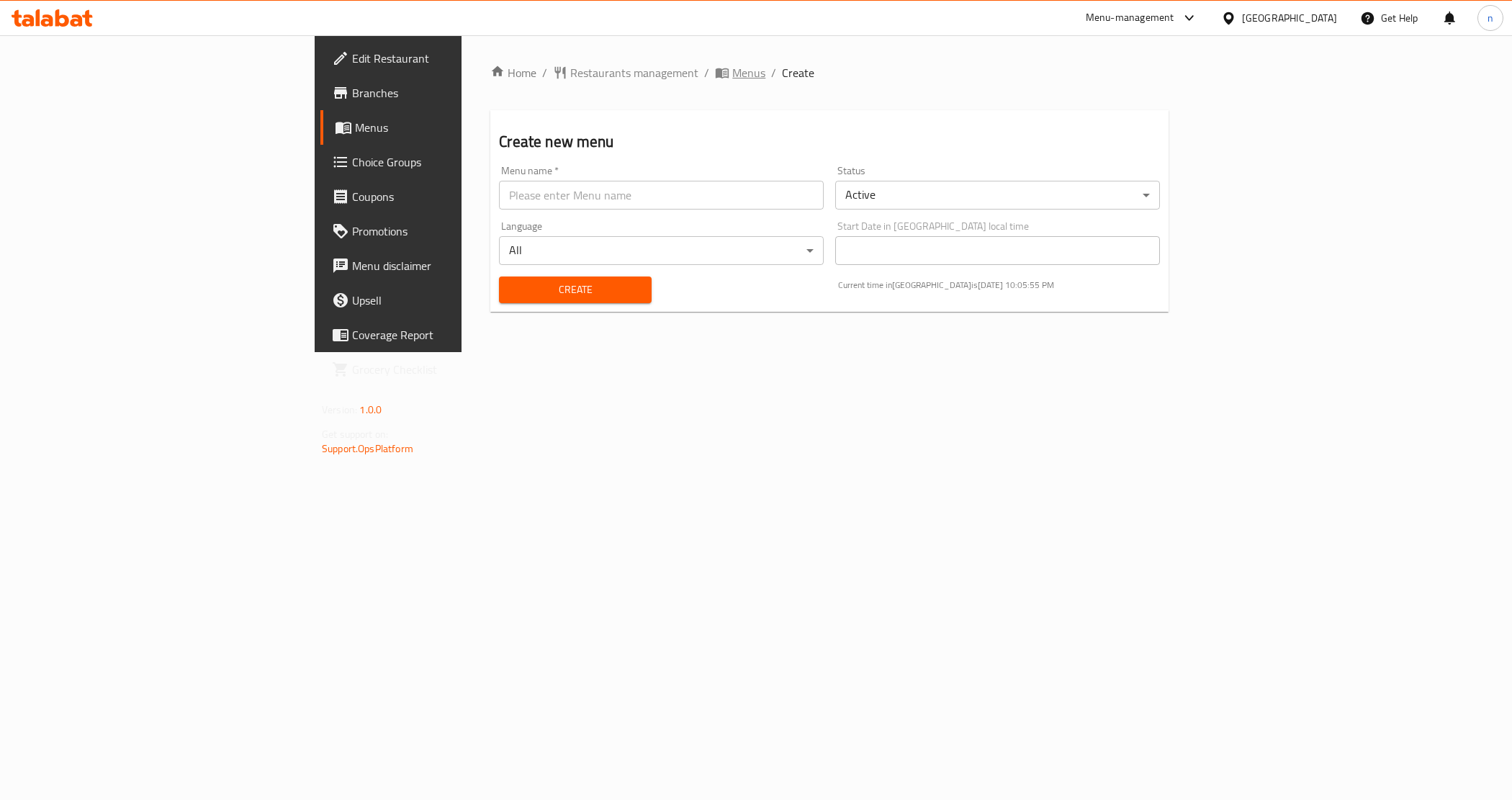
click at [732, 70] on span "Menus" at bounding box center [749, 72] width 33 height 17
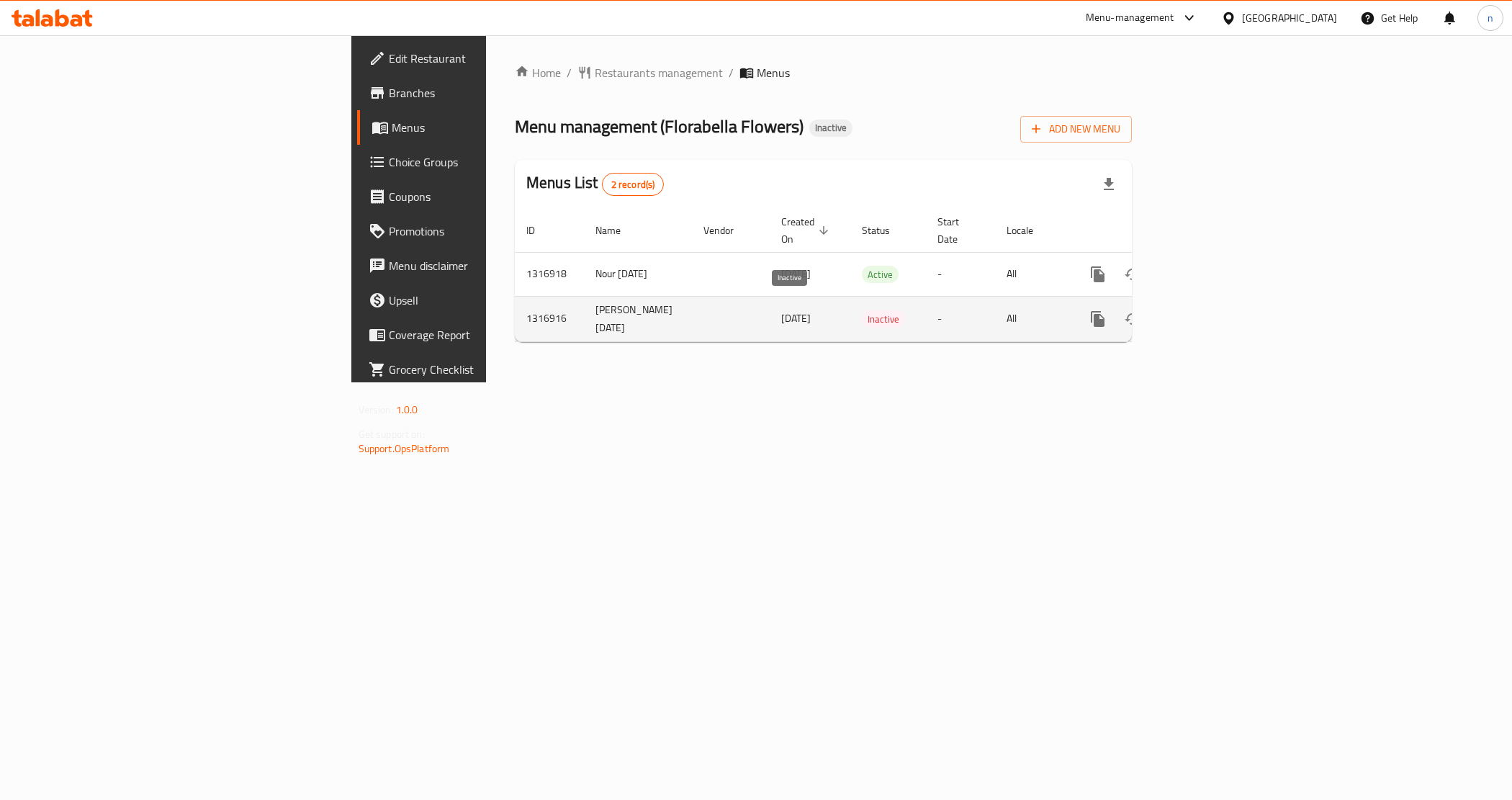
click at [862, 311] on span "Inactive" at bounding box center [883, 320] width 43 height 16
click at [1150, 310] on button "enhanced table" at bounding box center [1132, 319] width 35 height 35
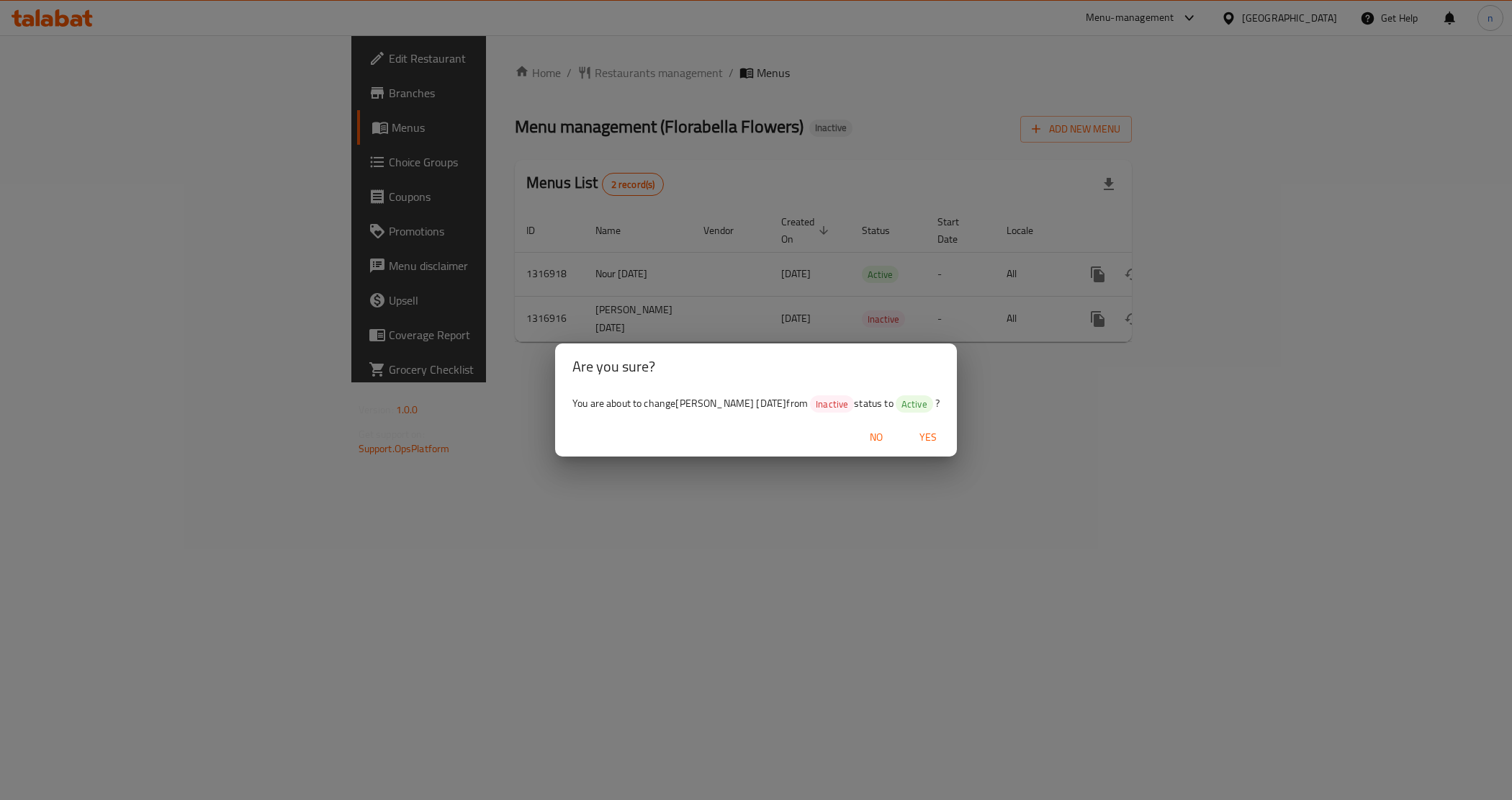
click at [930, 438] on span "Yes" at bounding box center [928, 437] width 35 height 18
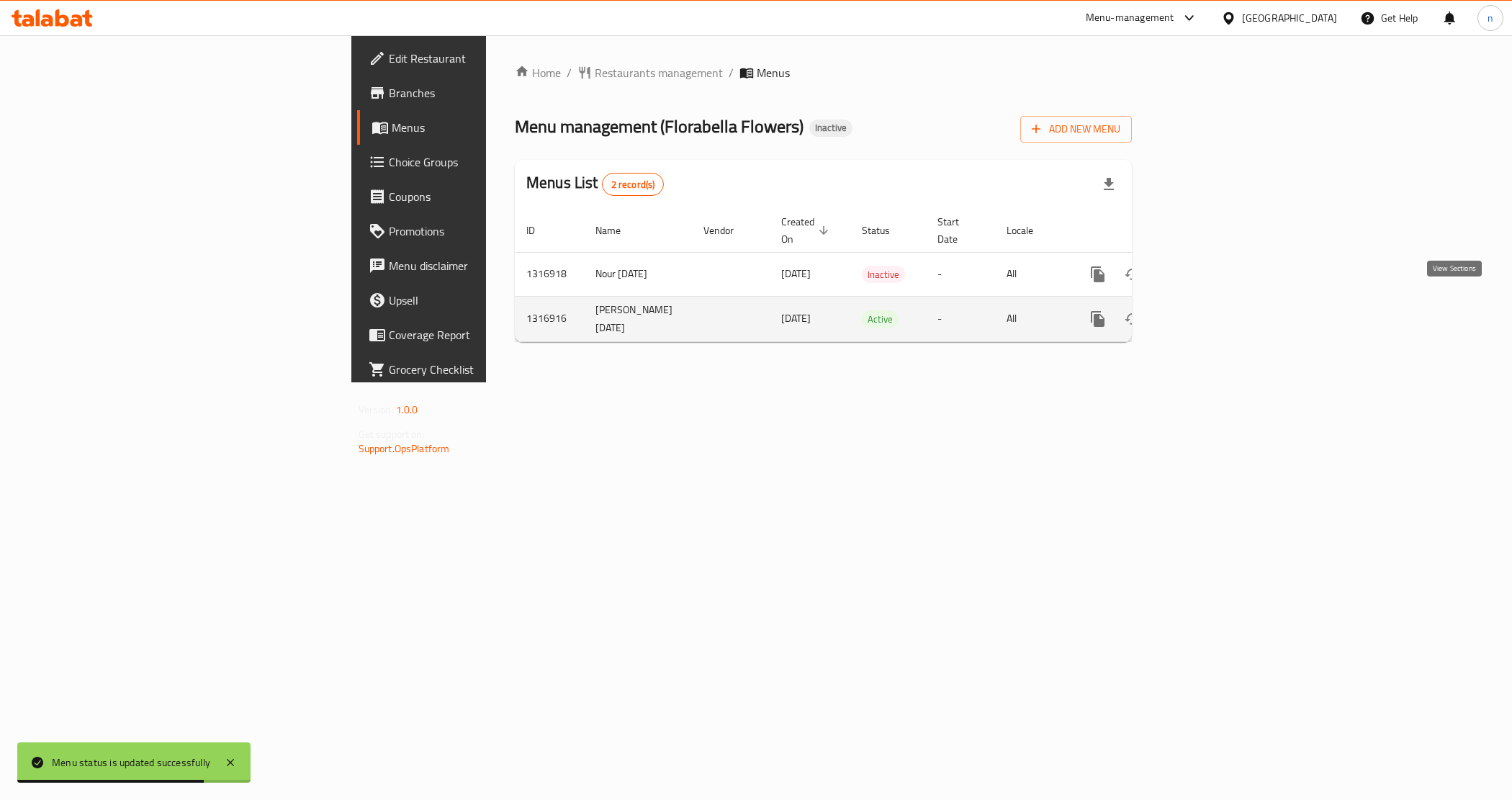
click at [1210, 311] on icon "enhanced table" at bounding box center [1201, 319] width 17 height 17
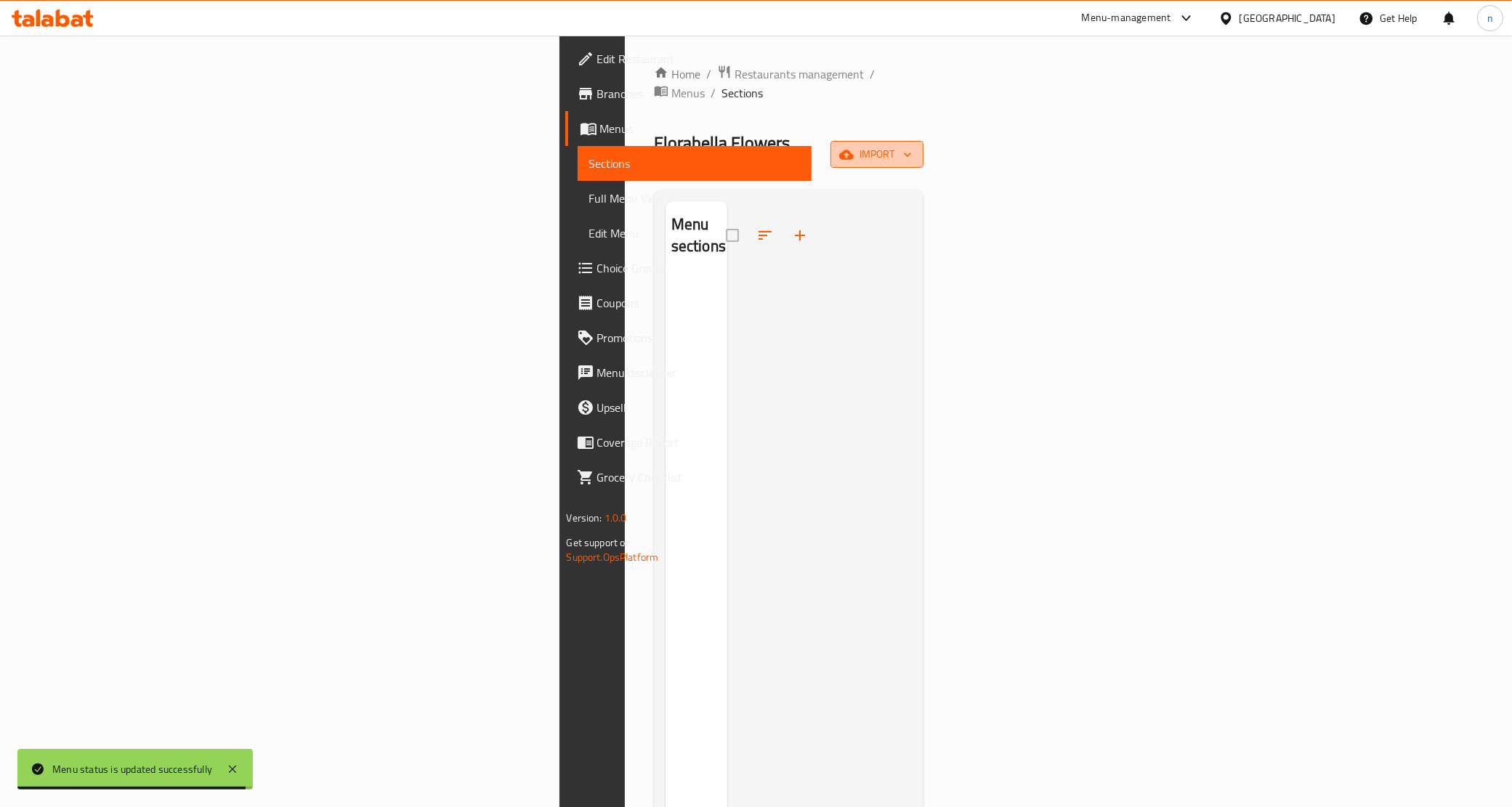
click at [912, 145] on span "import" at bounding box center [877, 154] width 70 height 18
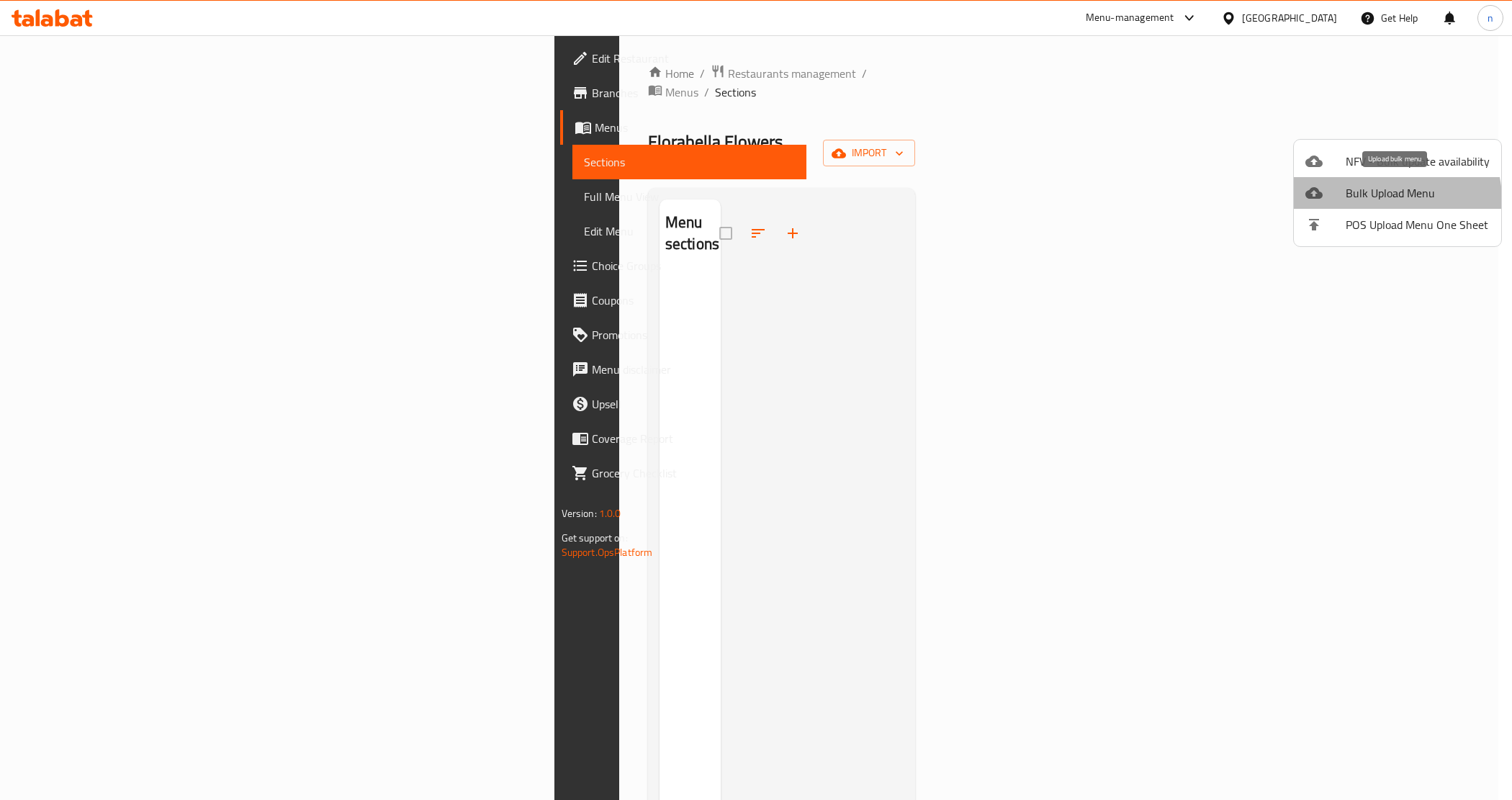
click at [1396, 198] on span "Bulk Upload Menu" at bounding box center [1418, 193] width 144 height 17
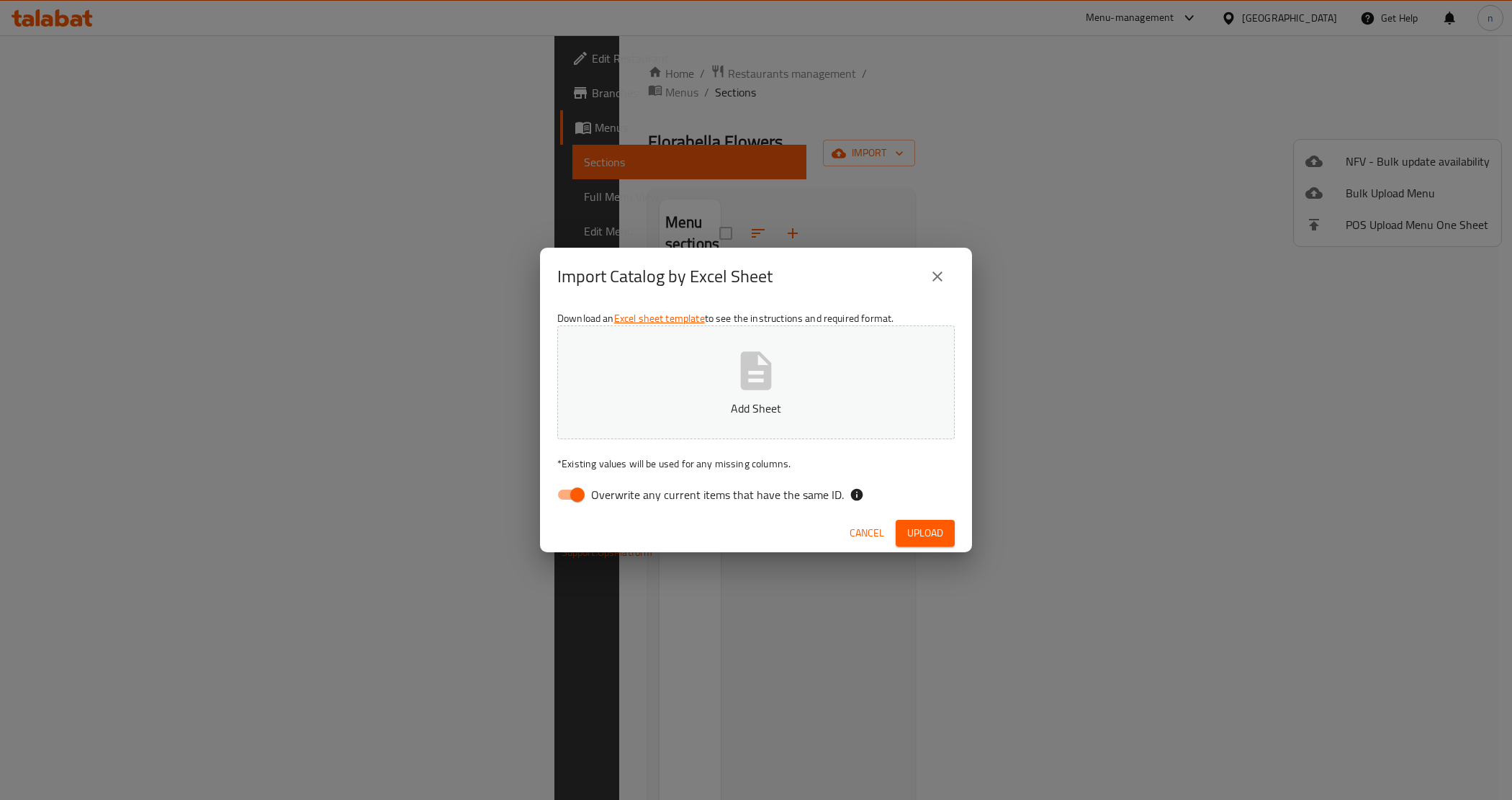
click at [570, 494] on input "Overwrite any current items that have the same ID." at bounding box center [577, 495] width 82 height 28
checkbox input "false"
click at [931, 530] on span "Upload" at bounding box center [925, 533] width 36 height 18
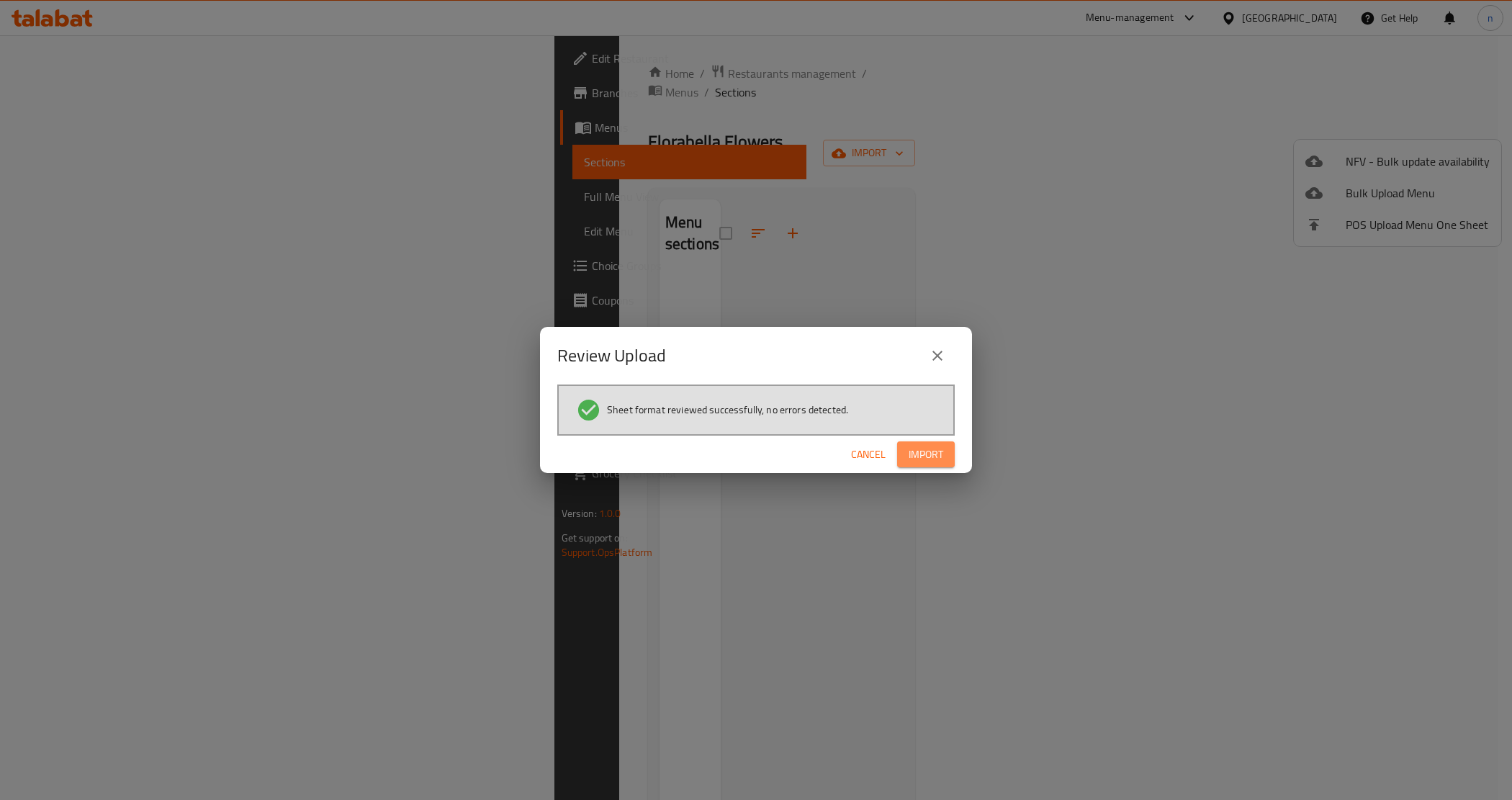
click at [934, 452] on span "Import" at bounding box center [926, 454] width 35 height 18
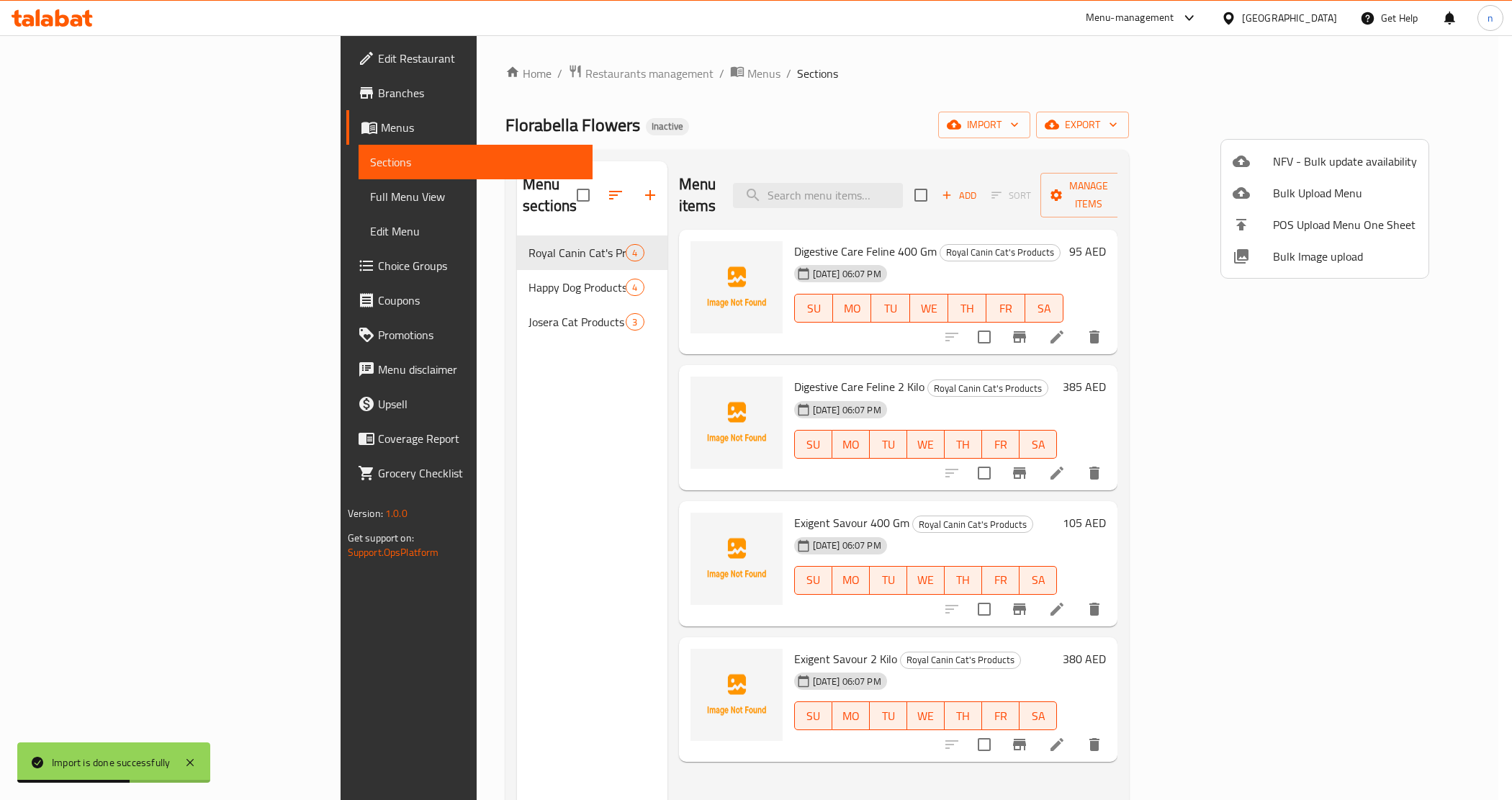
click at [115, 197] on div at bounding box center [756, 400] width 1512 height 800
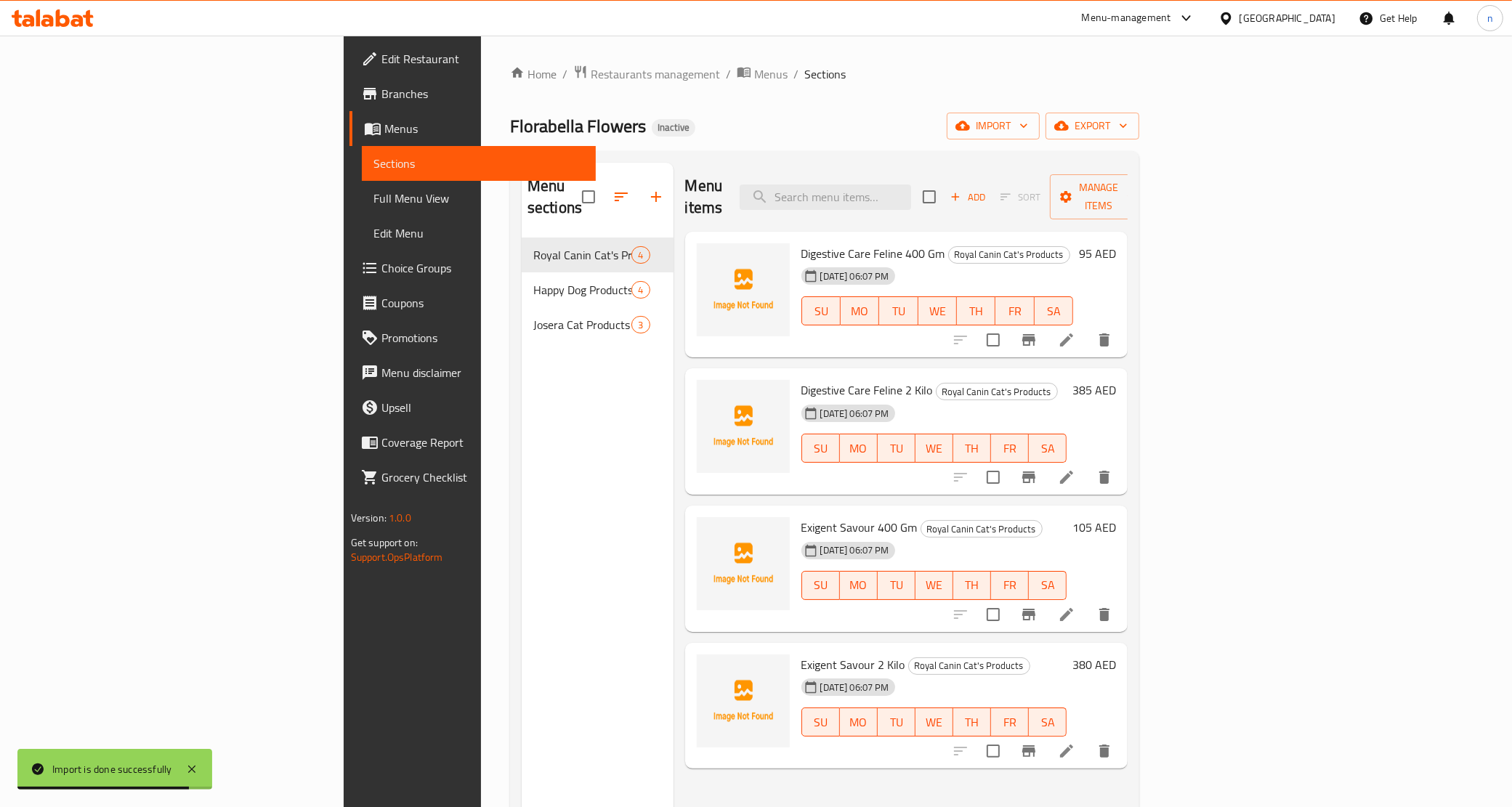
click at [373, 193] on span "Full Menu View" at bounding box center [479, 198] width 212 height 17
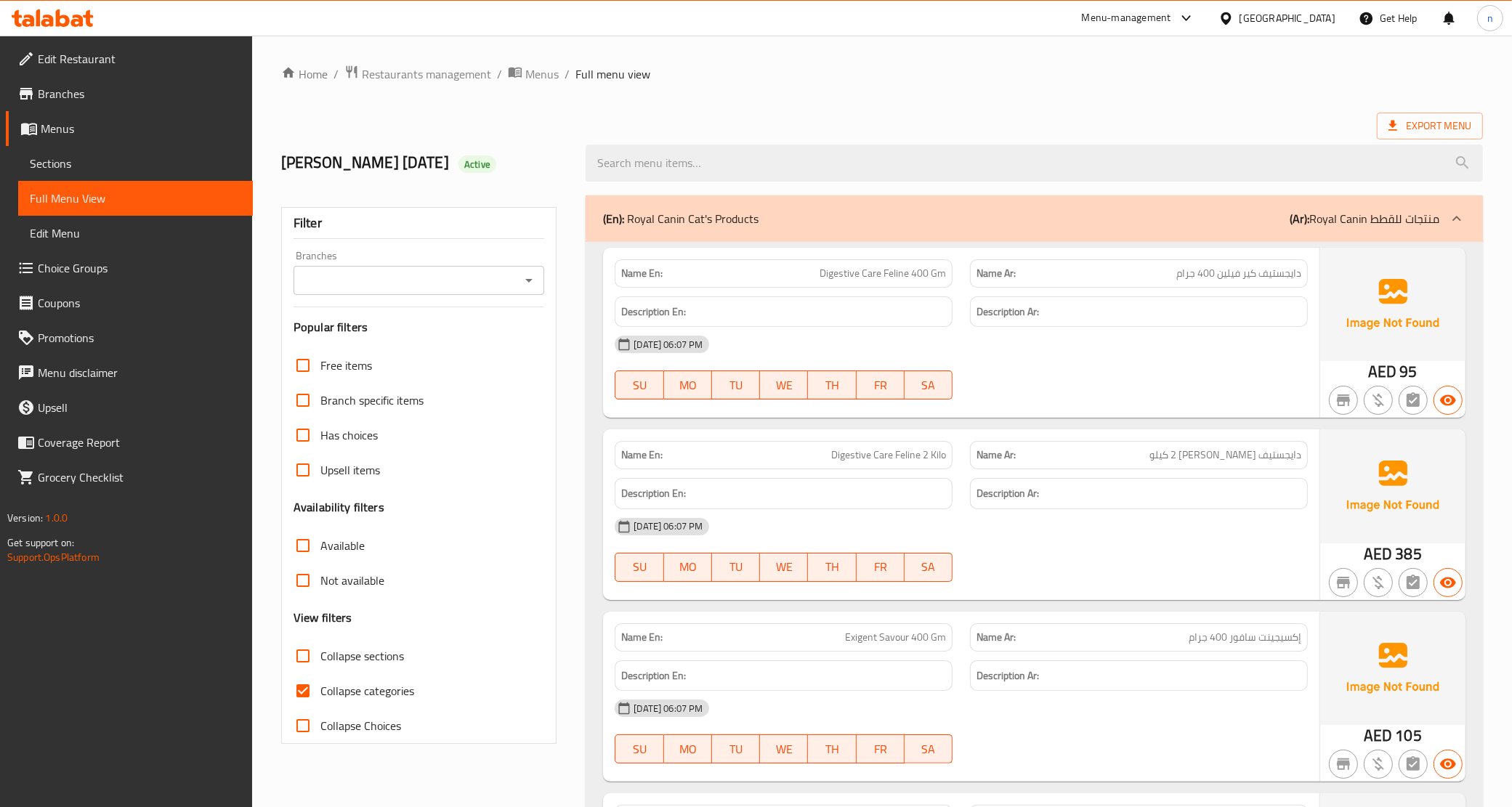
click at [311, 677] on input "Collapse categories" at bounding box center [303, 691] width 35 height 35
checkbox input "false"
